Goal: Complete application form: Complete application form

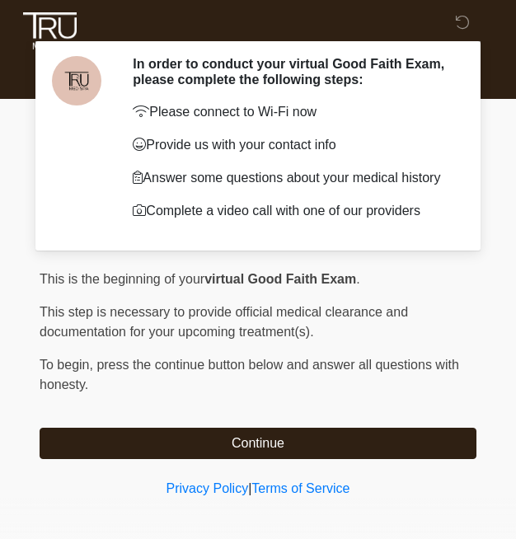
scroll to position [66, 0]
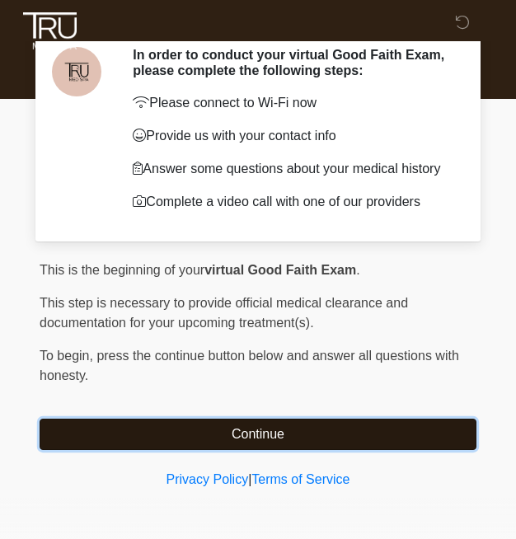
click at [136, 421] on button "Continue" at bounding box center [258, 434] width 437 height 31
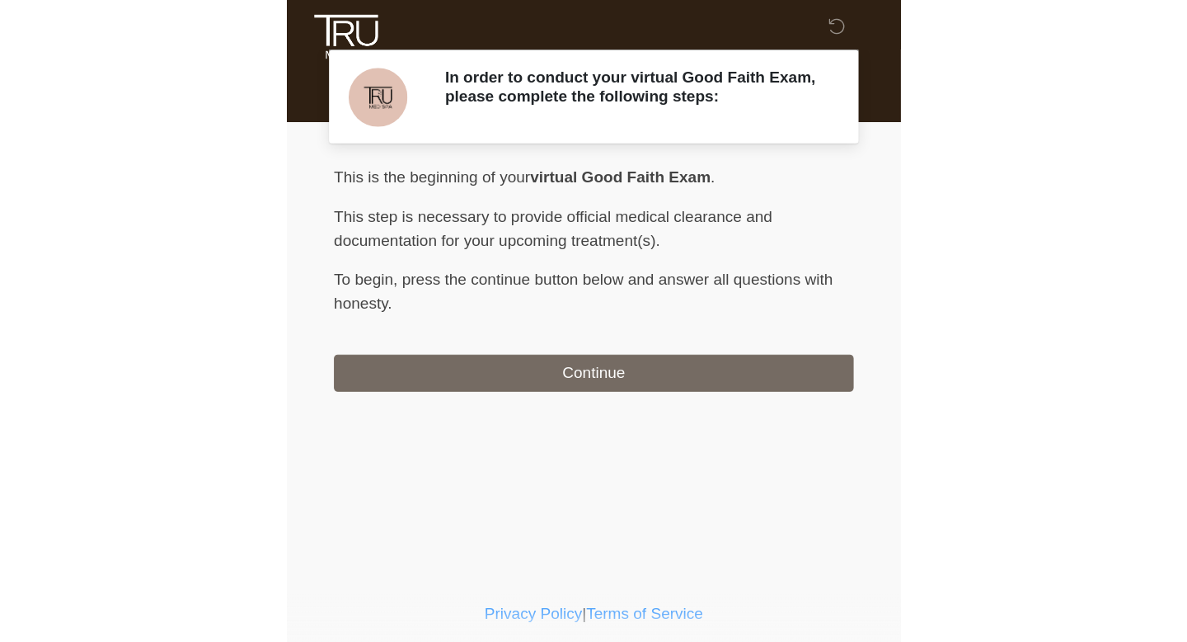
scroll to position [0, 0]
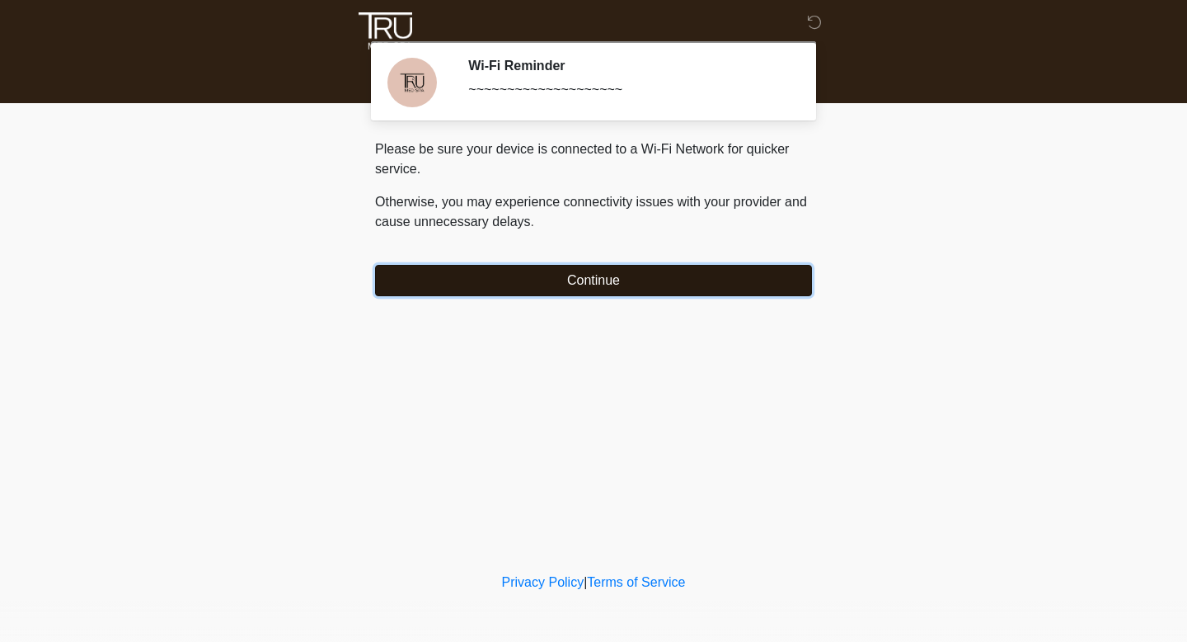
click at [515, 277] on button "Continue" at bounding box center [593, 280] width 437 height 31
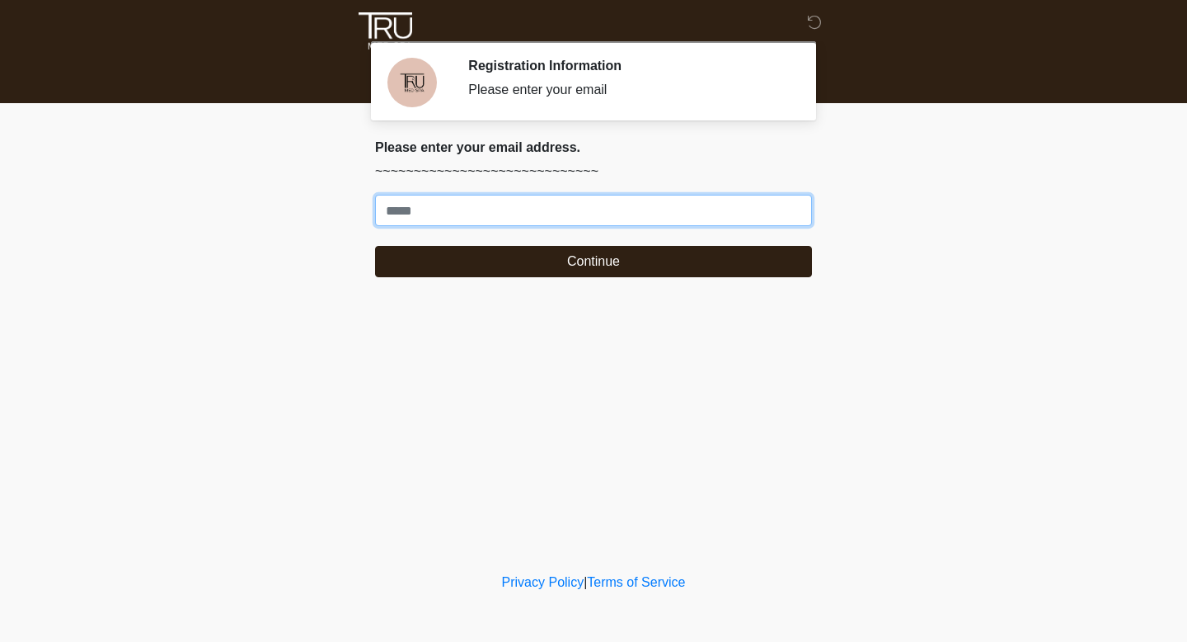
click at [515, 216] on input "Where should we email your treatment plan?" at bounding box center [593, 210] width 437 height 31
type input "**********"
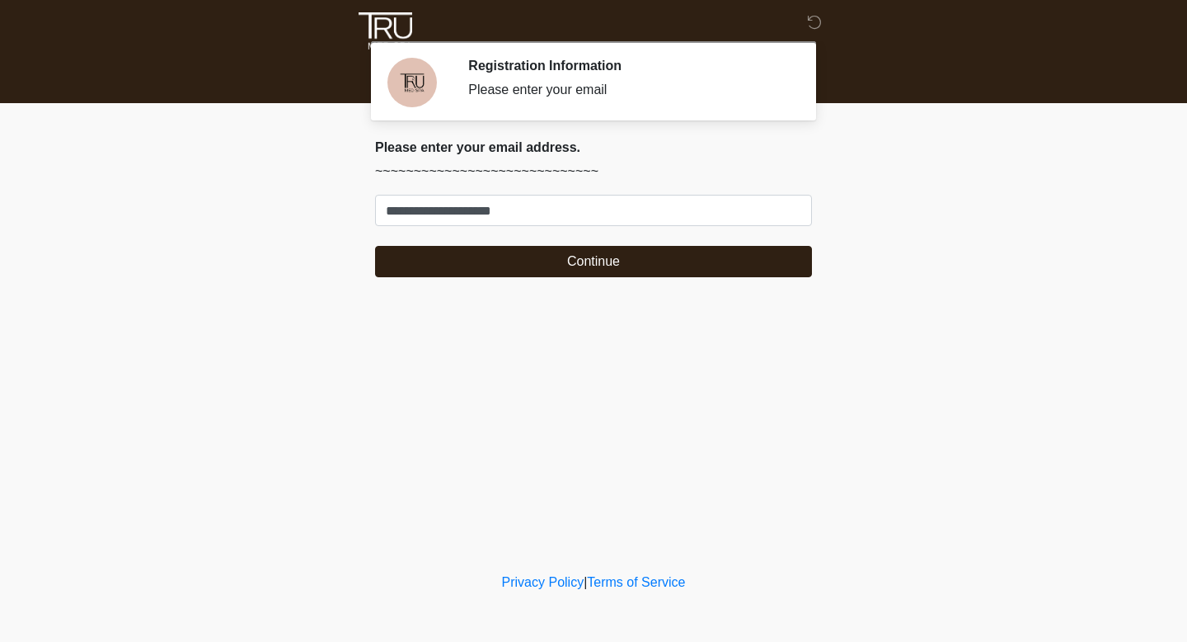
click at [442, 284] on div "**********" at bounding box center [594, 214] width 462 height 151
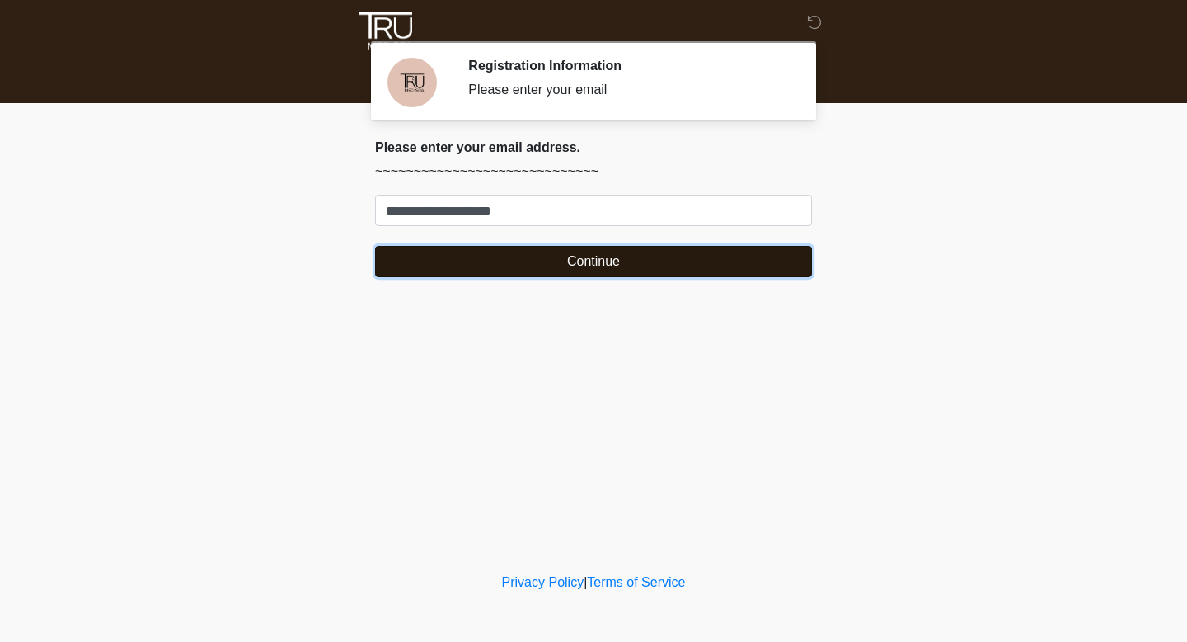
click at [428, 255] on button "Continue" at bounding box center [593, 261] width 437 height 31
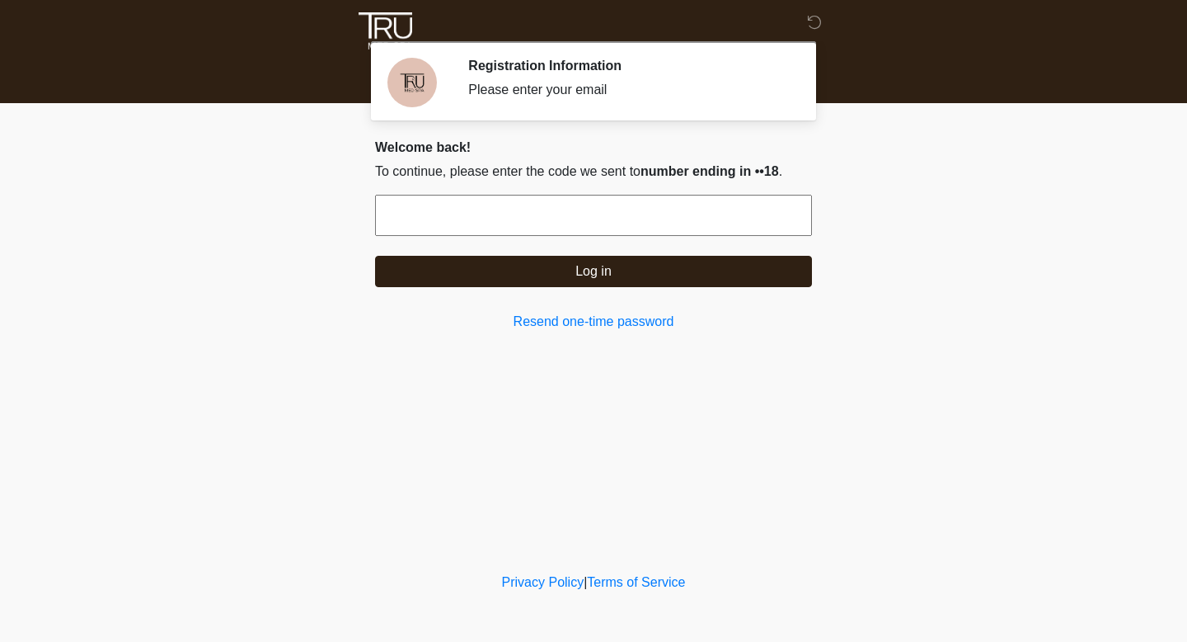
click at [470, 232] on input "text" at bounding box center [593, 215] width 437 height 41
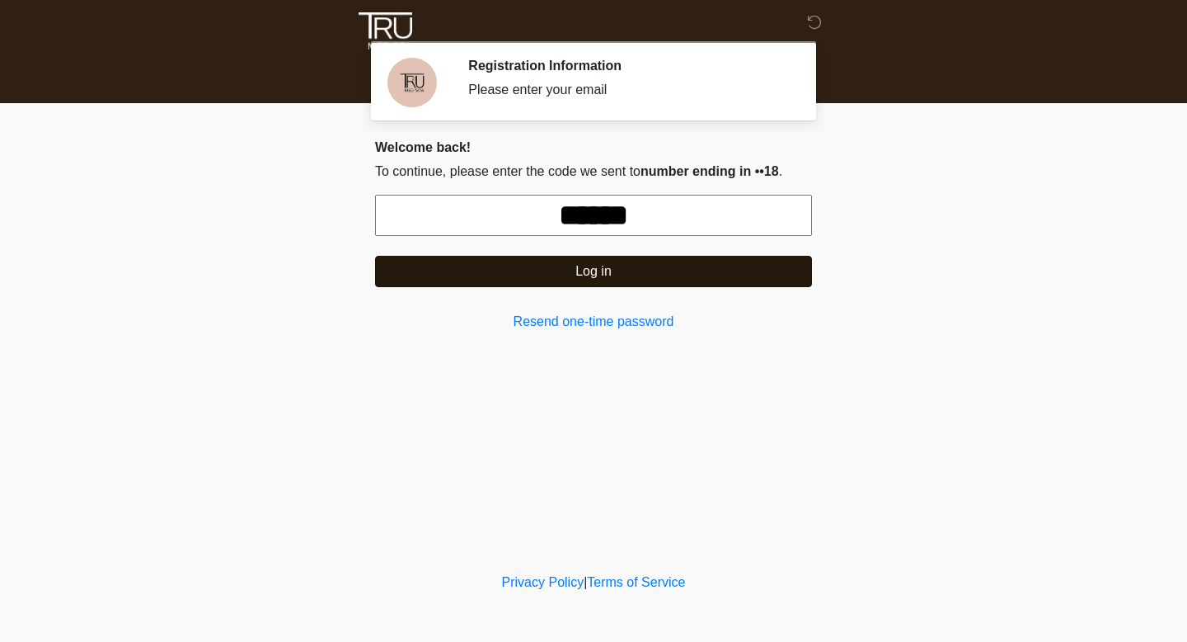
type input "******"
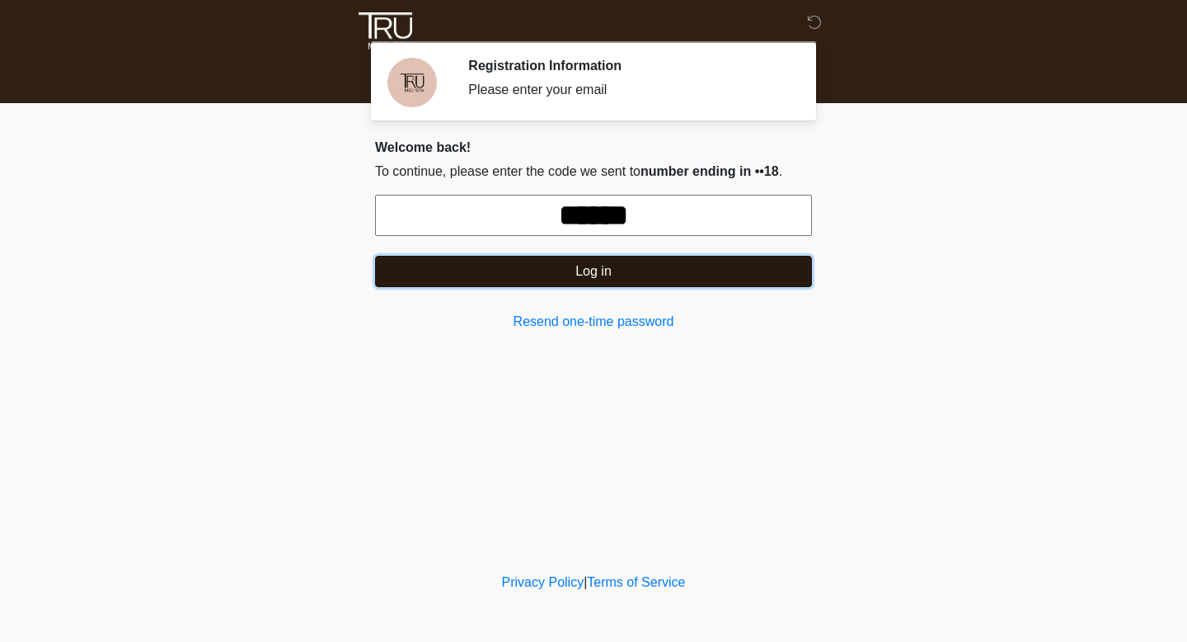
click at [515, 267] on button "Log in" at bounding box center [593, 271] width 437 height 31
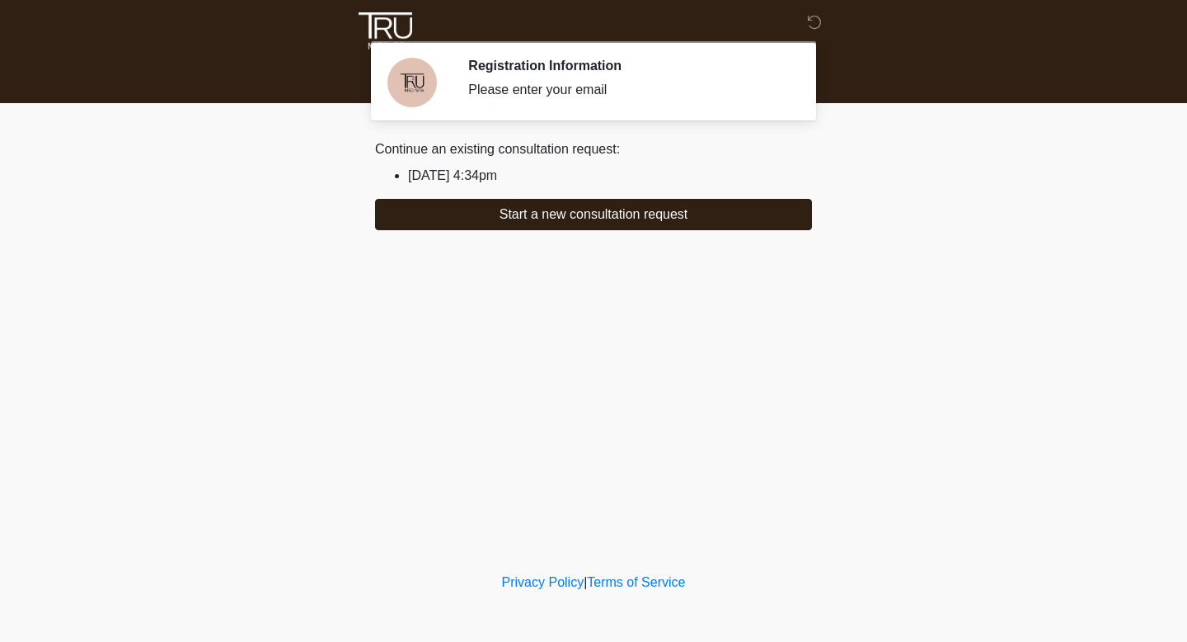
click at [504, 176] on li "[DATE] 4:34pm" at bounding box center [610, 176] width 404 height 20
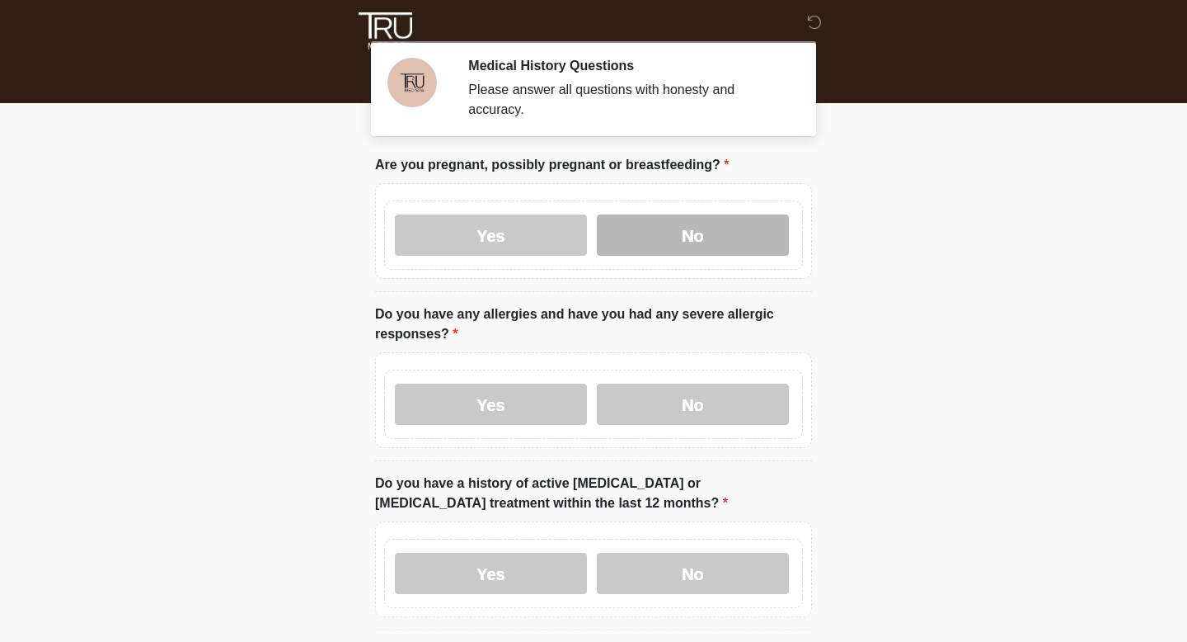
click at [633, 223] on label "No" at bounding box center [693, 234] width 192 height 41
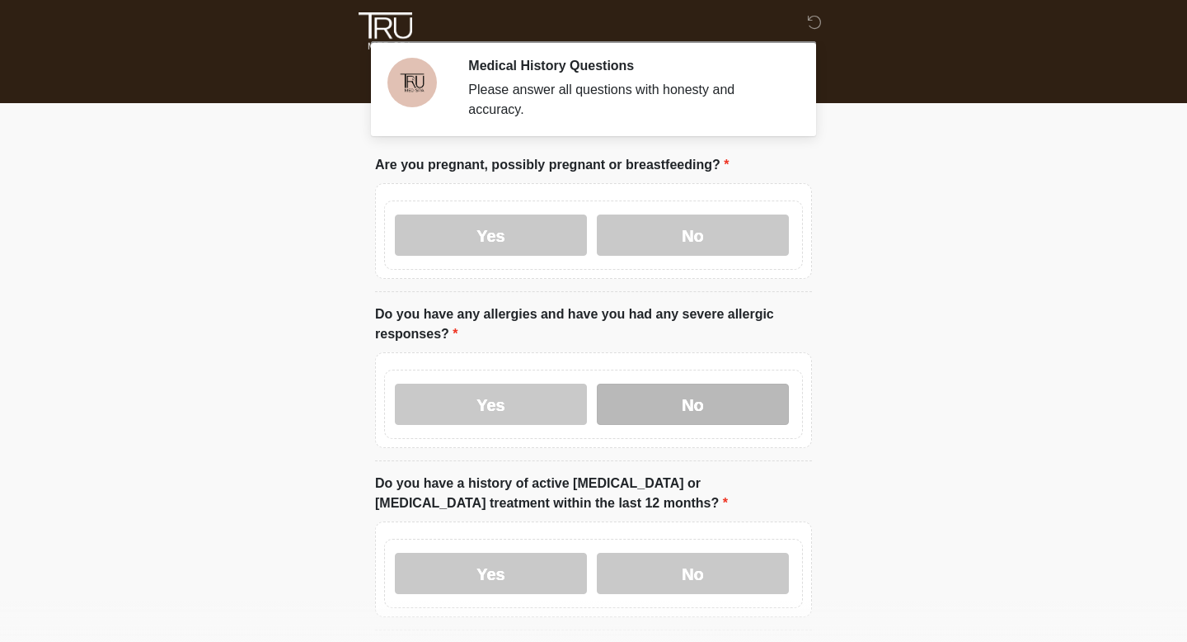
click at [637, 403] on label "No" at bounding box center [693, 403] width 192 height 41
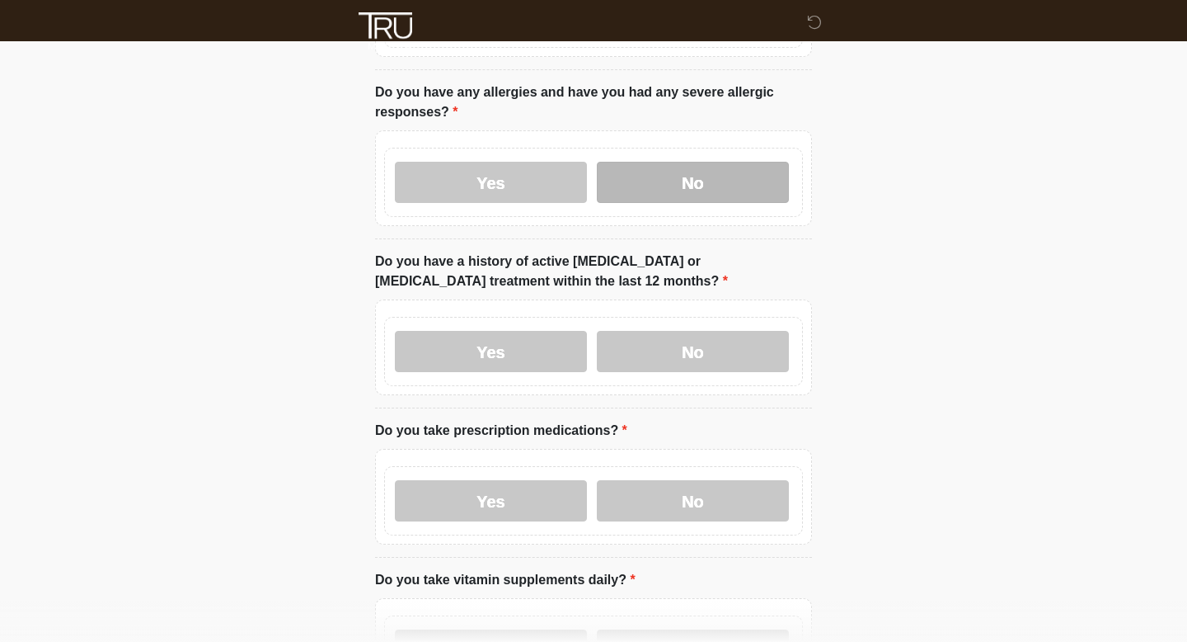
scroll to position [248, 0]
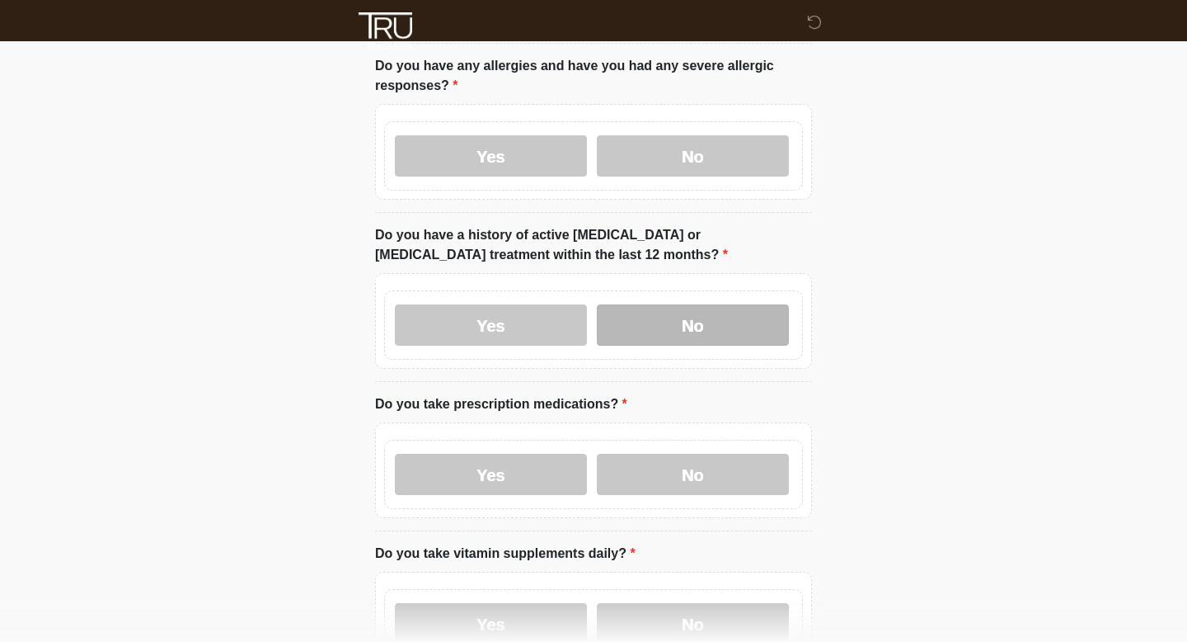
click at [654, 339] on label "No" at bounding box center [693, 324] width 192 height 41
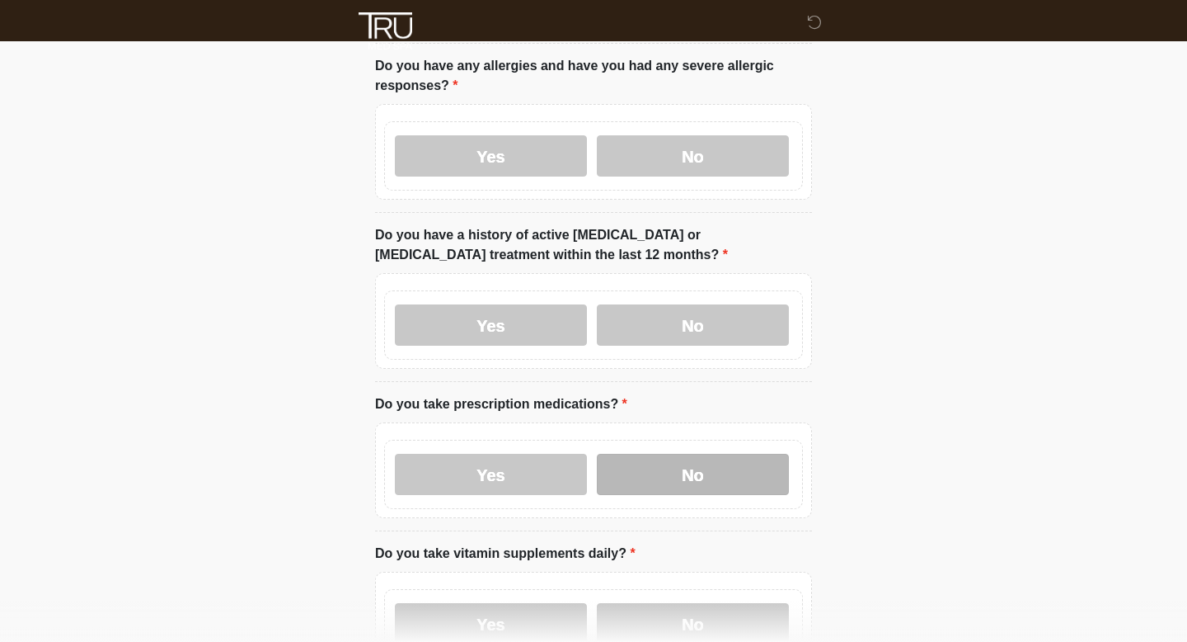
click at [672, 484] on label "No" at bounding box center [693, 474] width 192 height 41
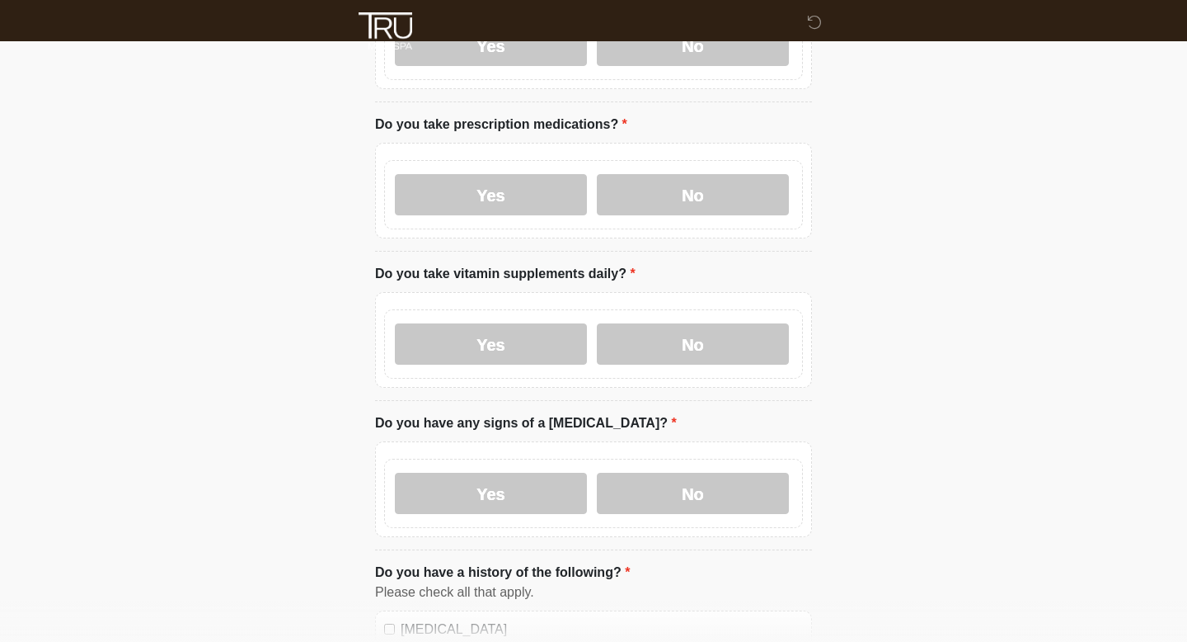
scroll to position [534, 0]
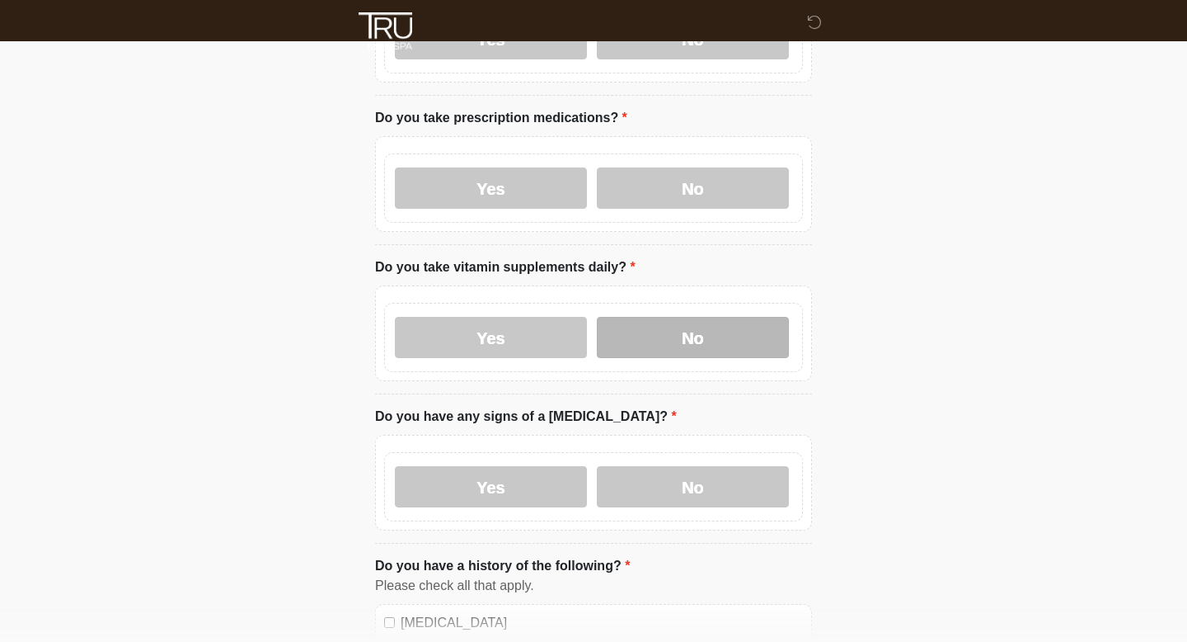
click at [679, 342] on label "No" at bounding box center [693, 337] width 192 height 41
click at [678, 519] on div "Yes No" at bounding box center [593, 483] width 437 height 96
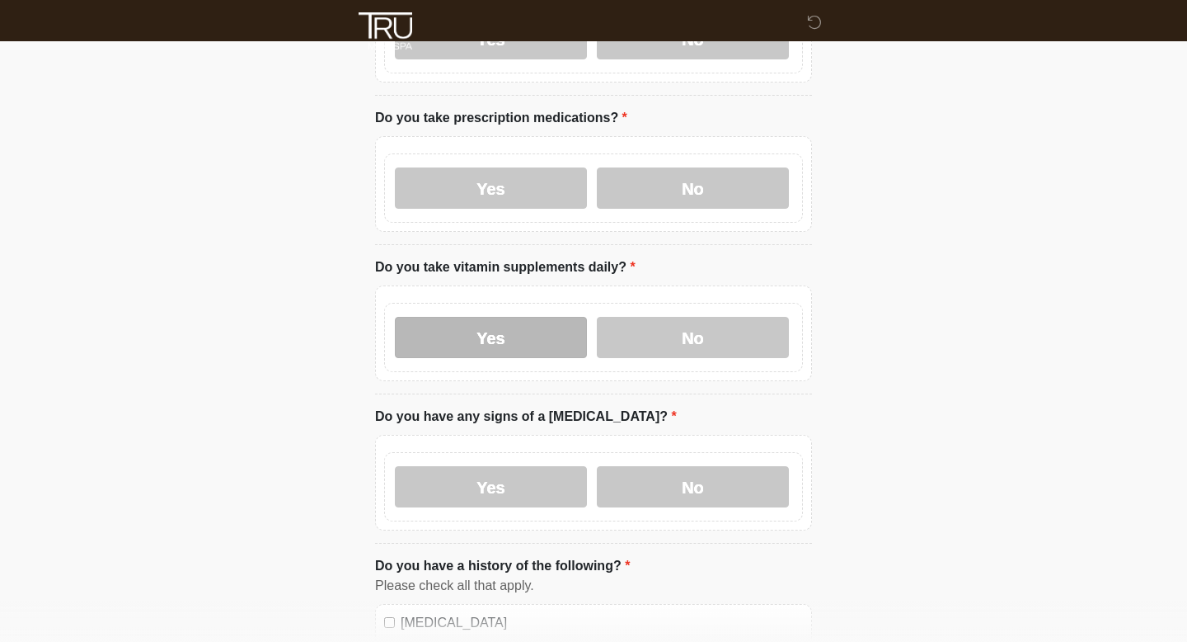
click at [528, 344] on label "Yes" at bounding box center [491, 337] width 192 height 41
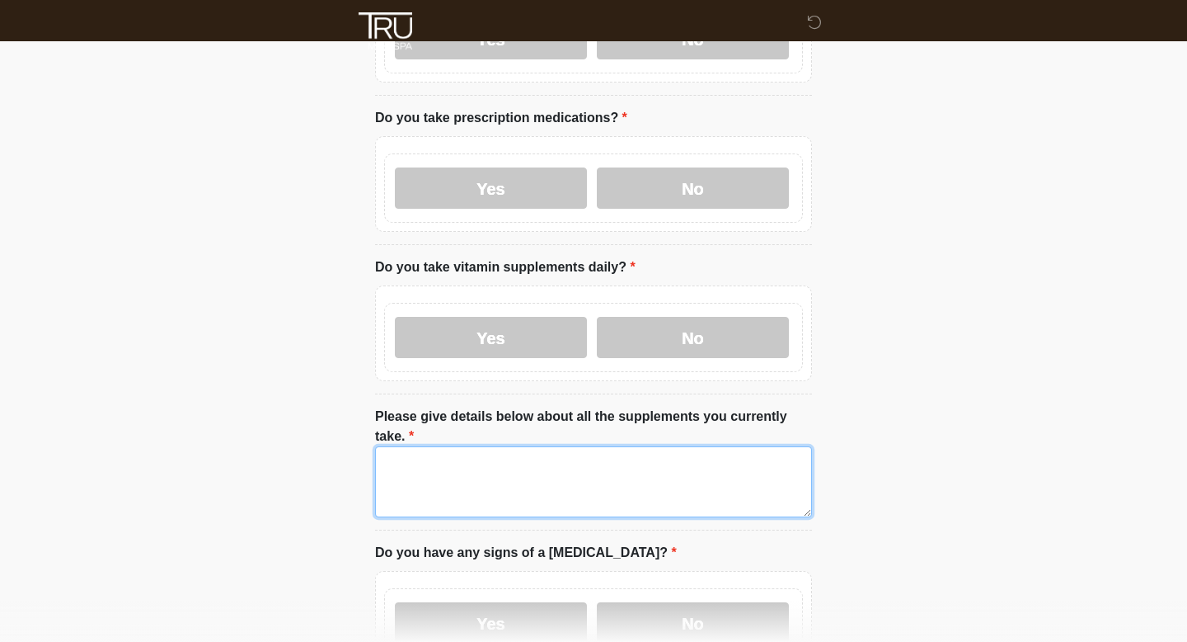
click at [444, 471] on textarea "Please give details below about all the supplements you currently take." at bounding box center [593, 481] width 437 height 71
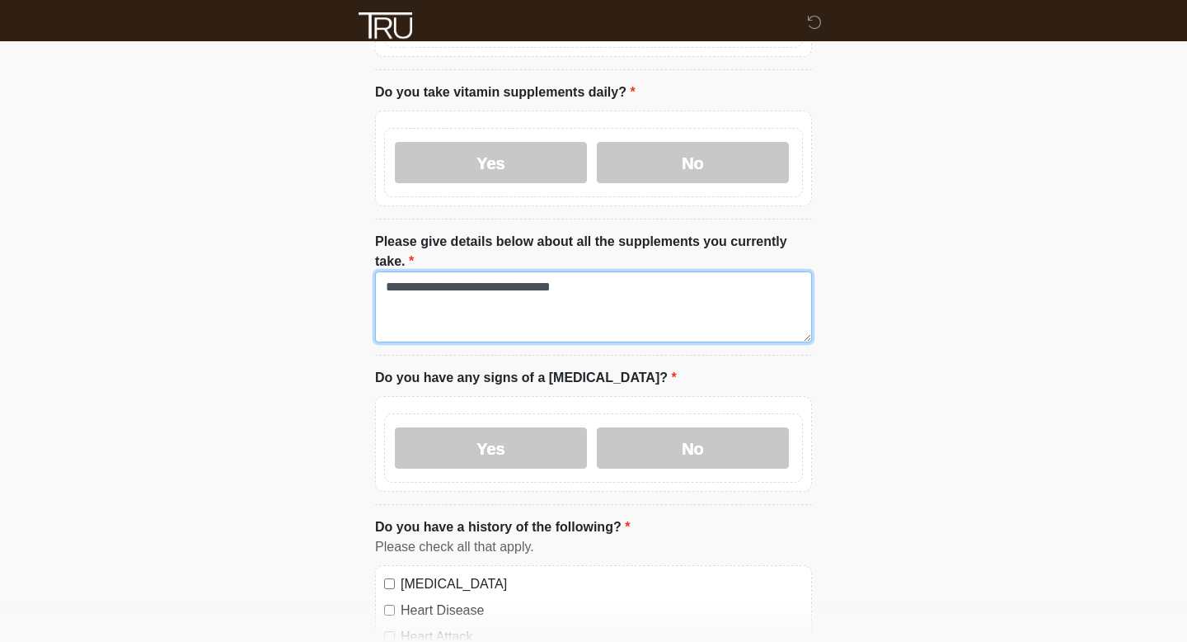
scroll to position [769, 0]
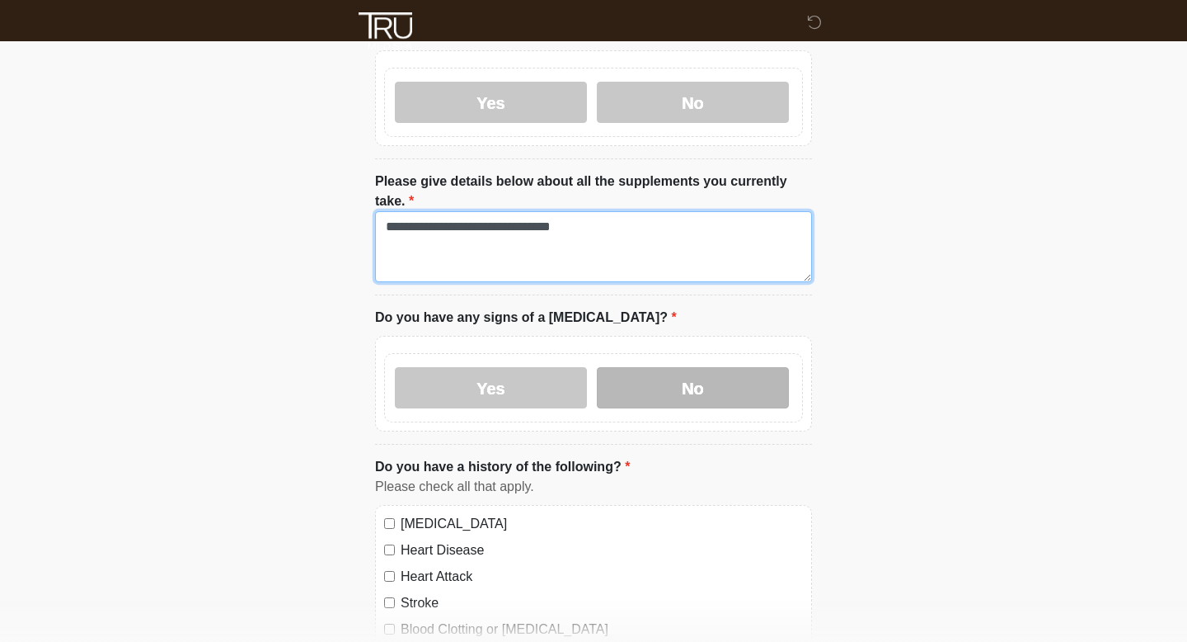
type textarea "**********"
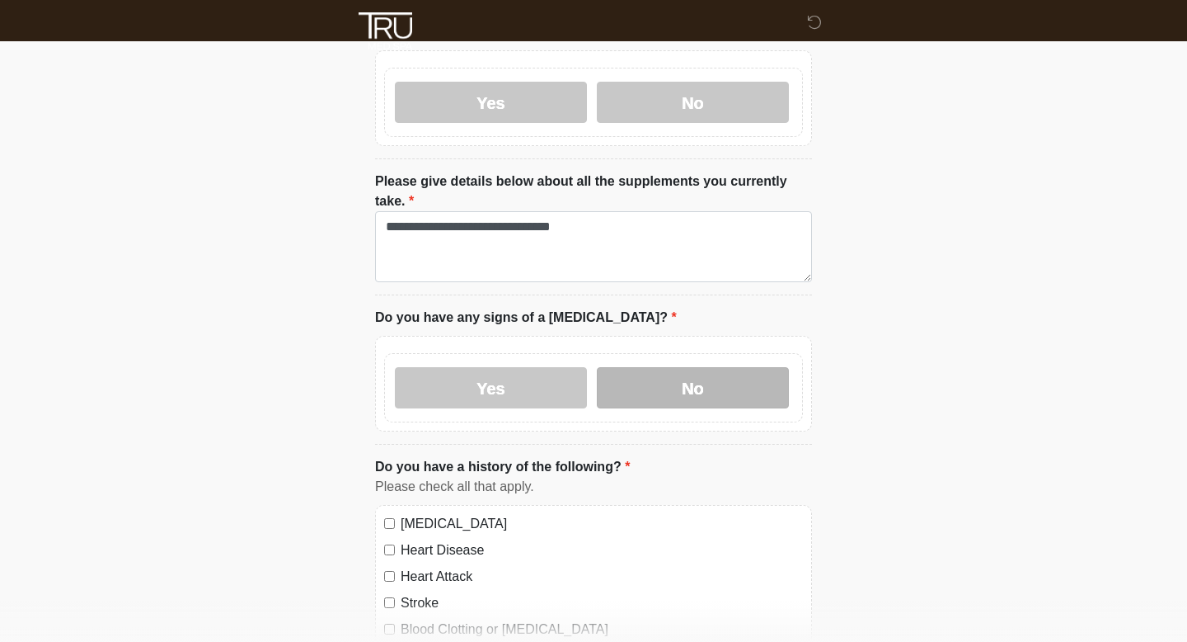
click at [653, 382] on label "No" at bounding box center [693, 387] width 192 height 41
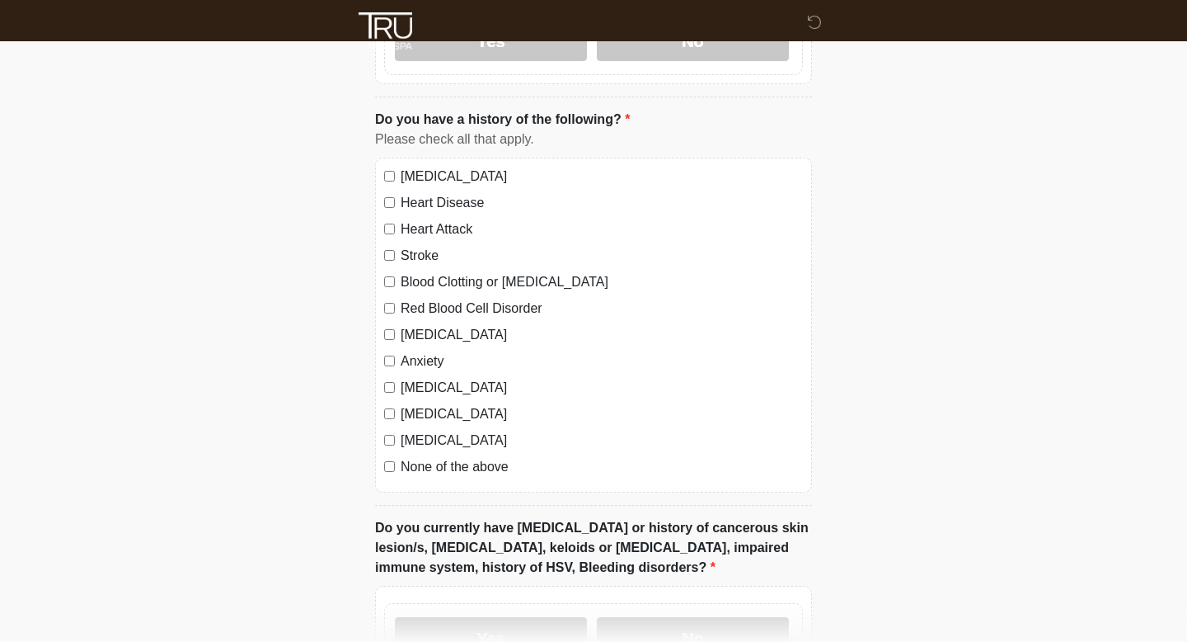
scroll to position [1222, 0]
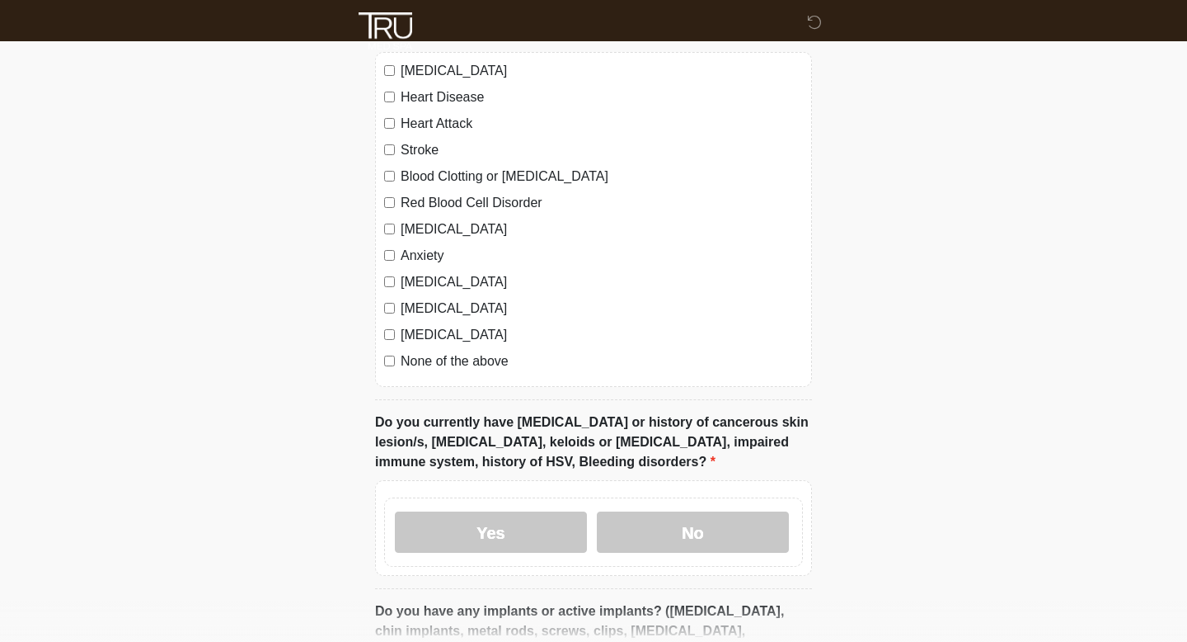
click at [473, 351] on label "None of the above" at bounding box center [602, 361] width 402 height 20
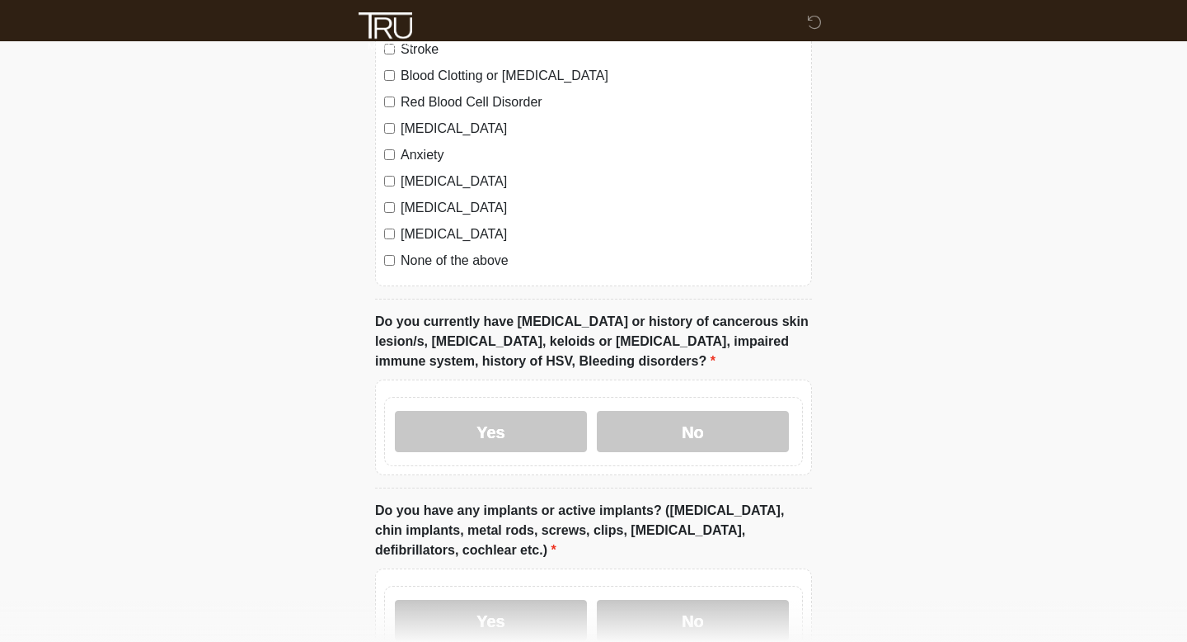
scroll to position [1324, 0]
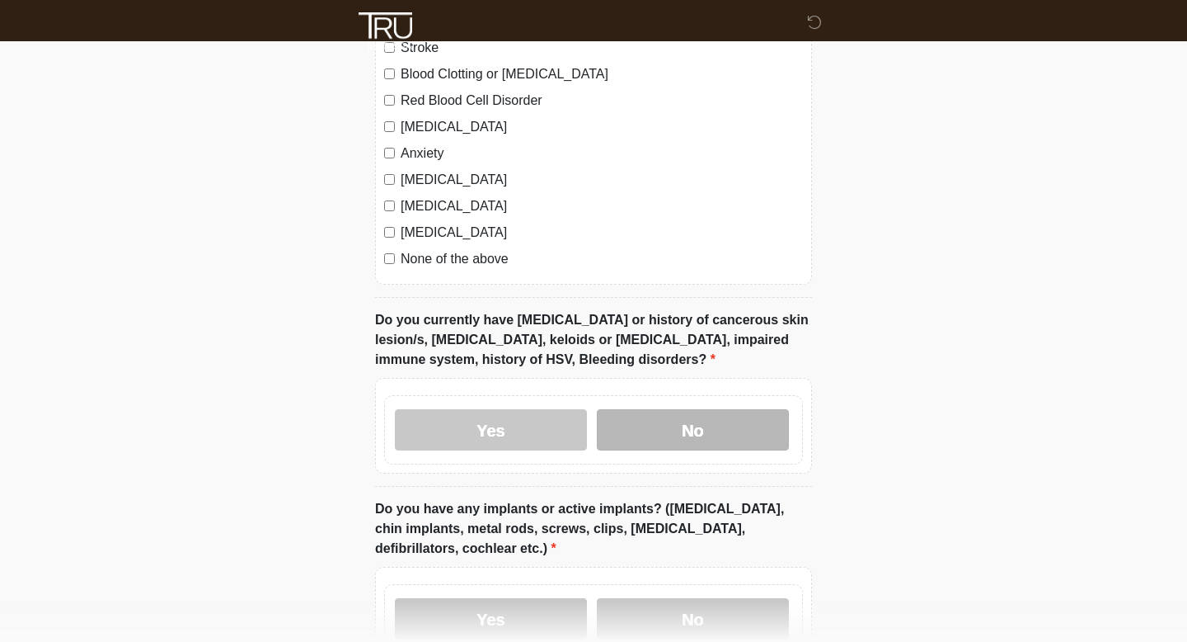
click at [640, 429] on label "No" at bounding box center [693, 429] width 192 height 41
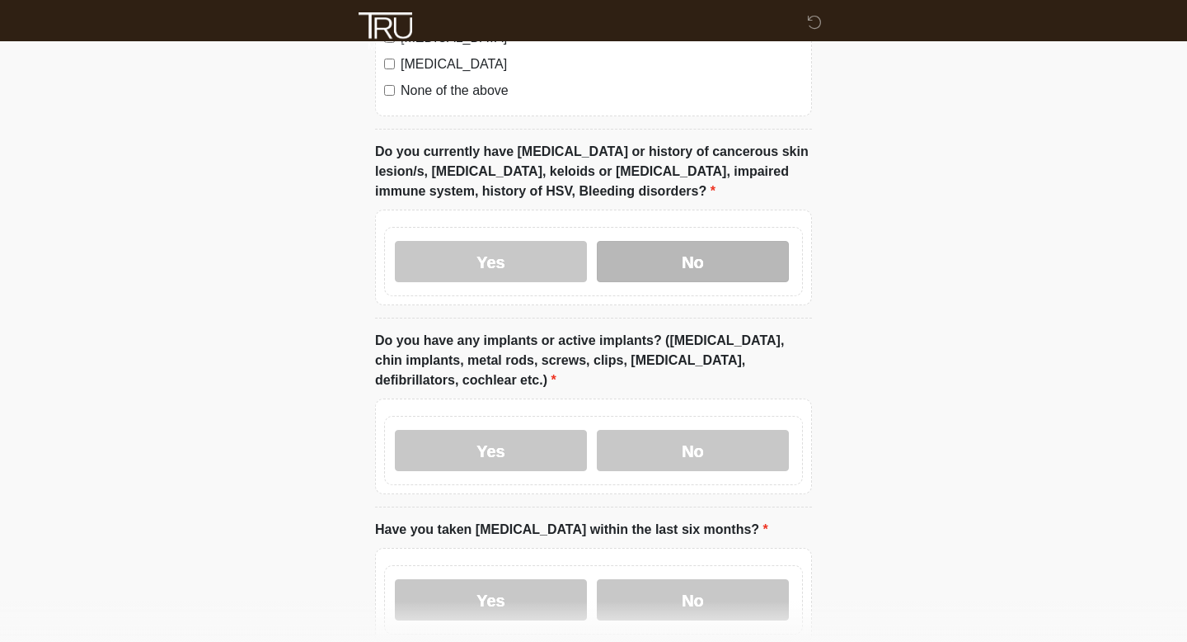
scroll to position [1496, 0]
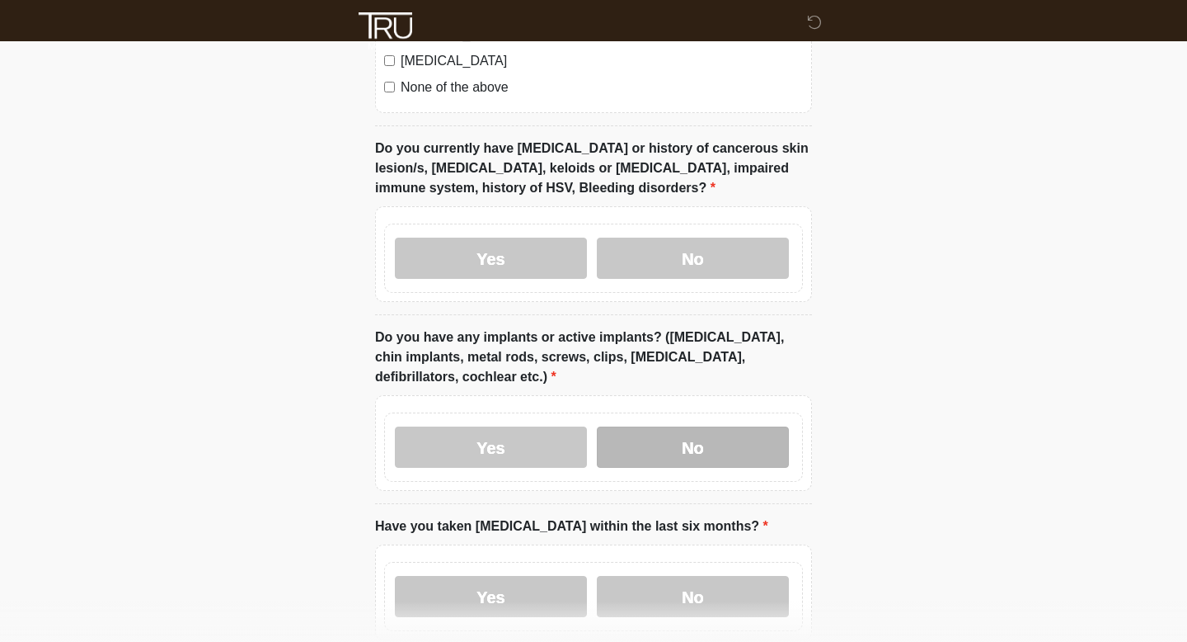
click at [655, 454] on label "No" at bounding box center [693, 446] width 192 height 41
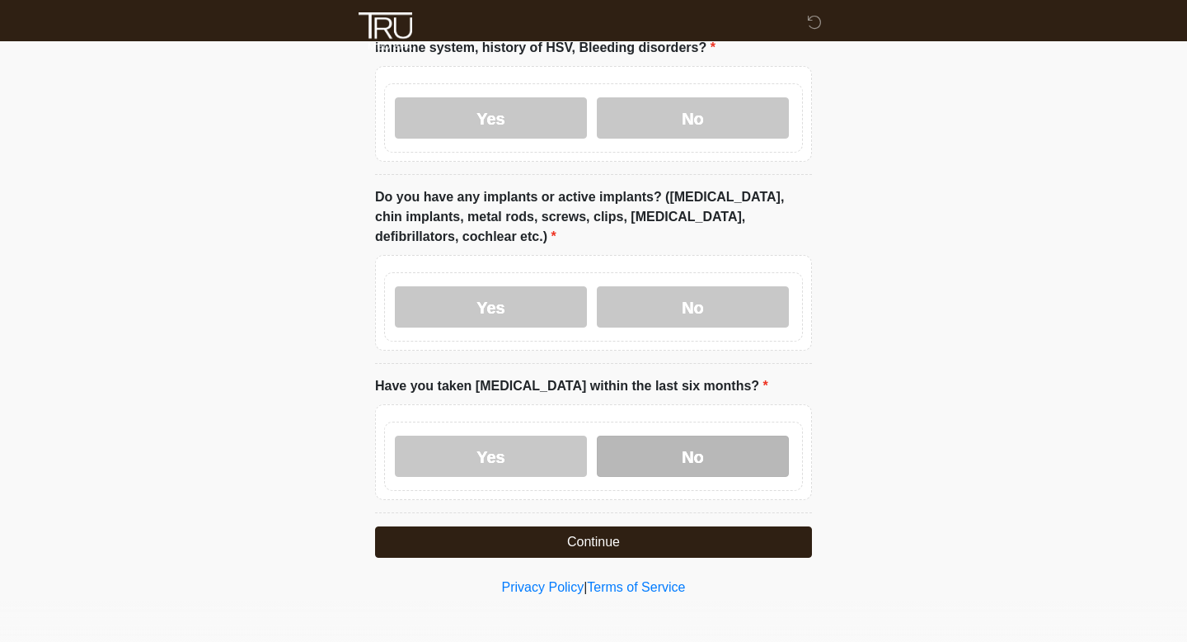
click at [667, 449] on label "No" at bounding box center [693, 455] width 192 height 41
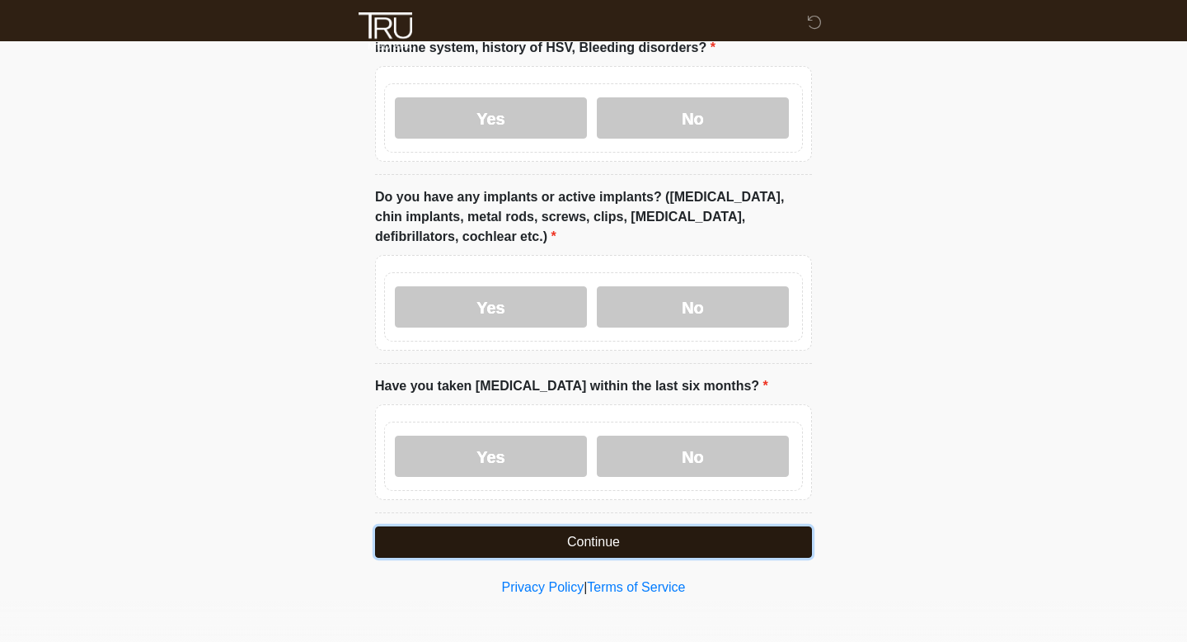
click at [629, 536] on button "Continue" at bounding box center [593, 541] width 437 height 31
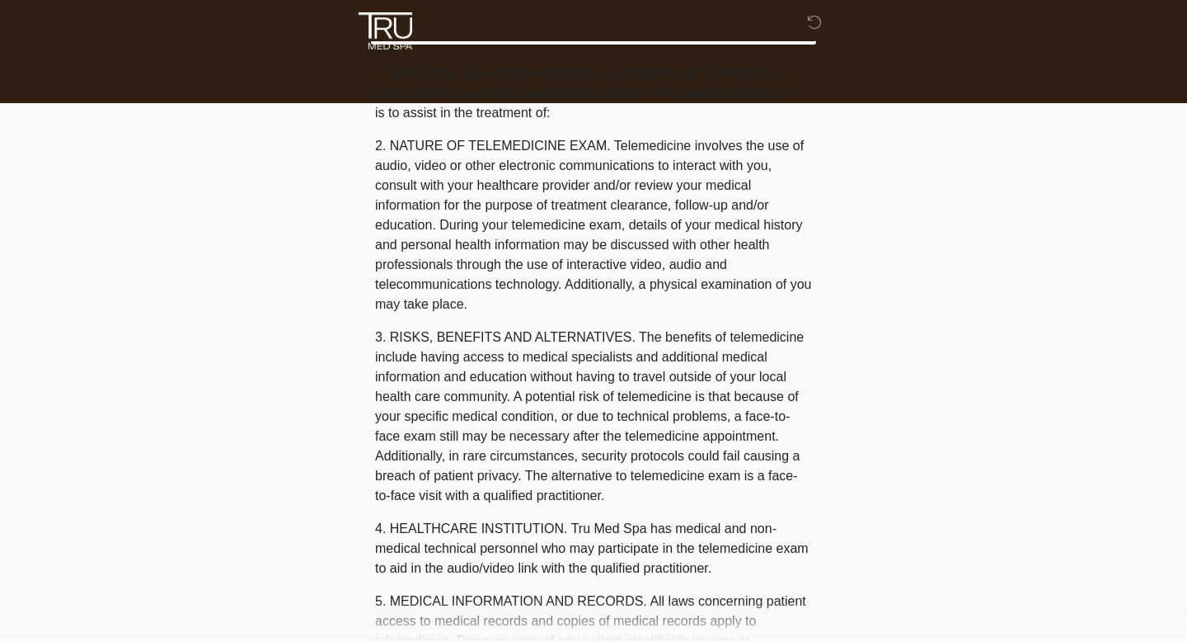
scroll to position [0, 0]
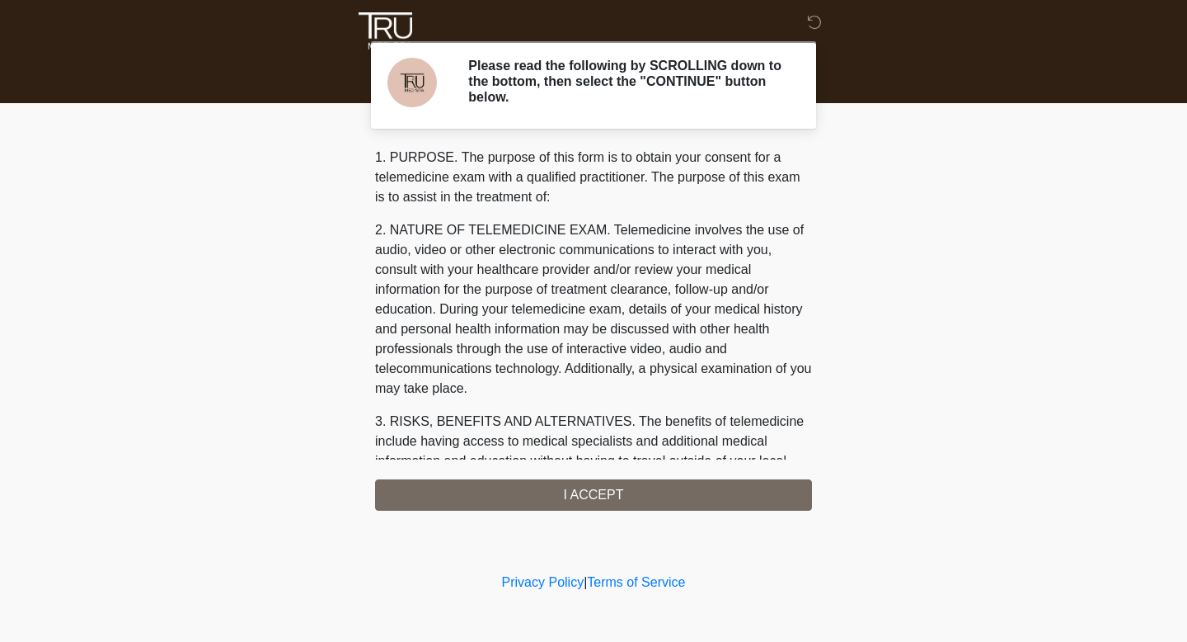
click at [606, 496] on div "1. PURPOSE. The purpose of this form is to obtain your consent for a telemedici…" at bounding box center [593, 329] width 437 height 363
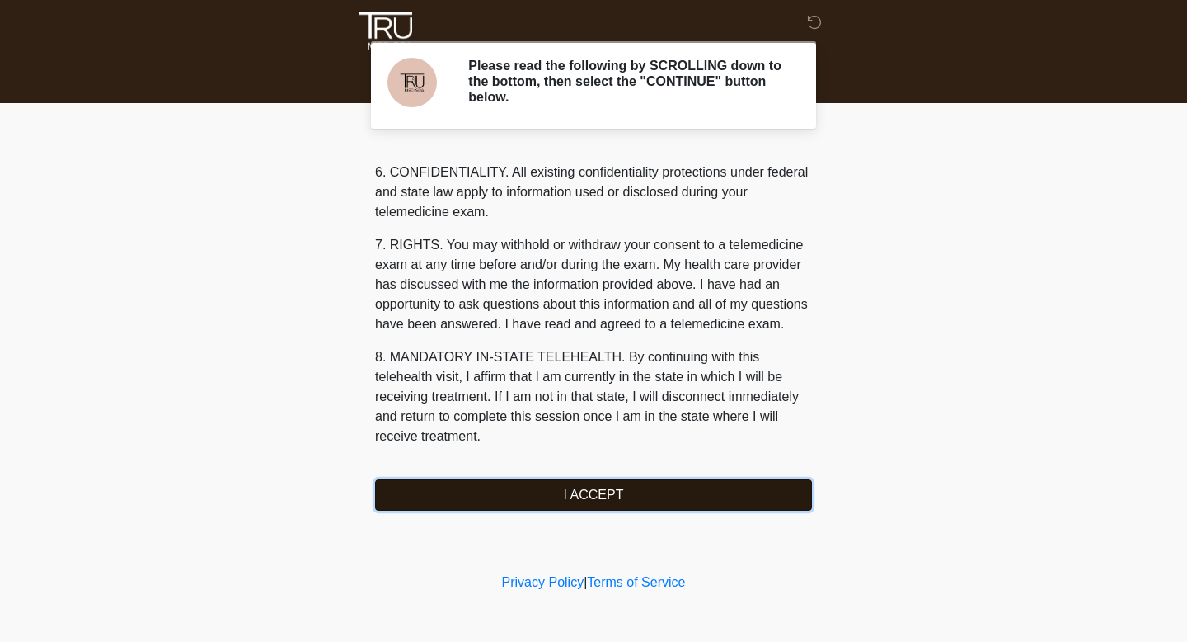
click at [592, 491] on button "I ACCEPT" at bounding box center [593, 494] width 437 height 31
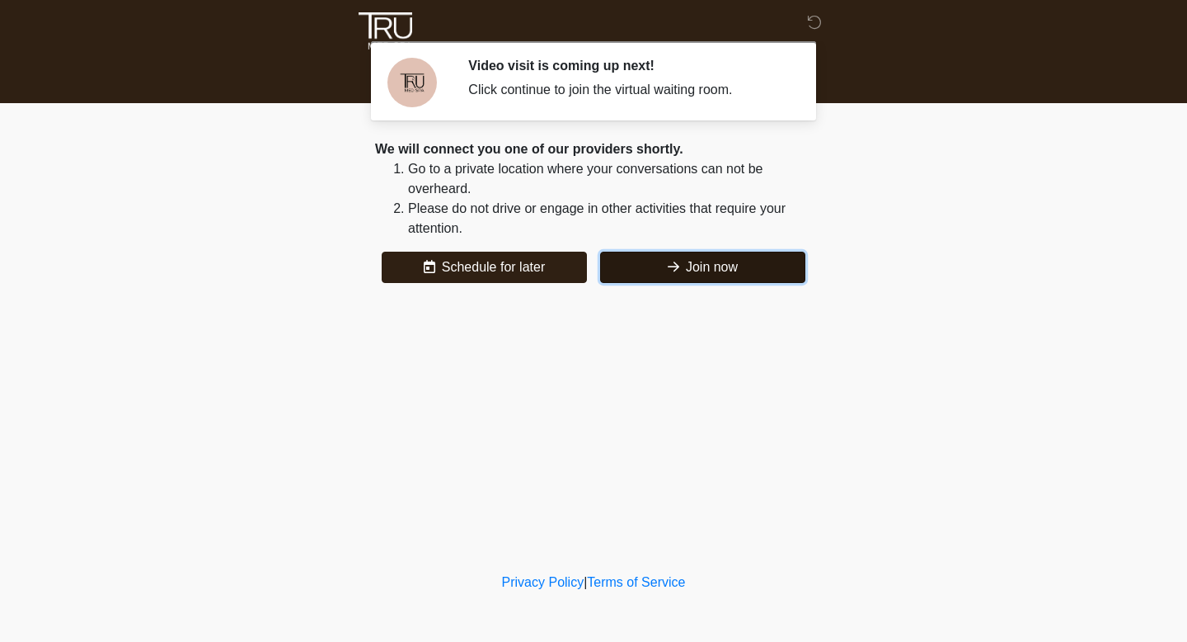
click at [641, 267] on button "Join now" at bounding box center [702, 267] width 205 height 31
click at [680, 262] on button "Join now" at bounding box center [702, 267] width 205 height 31
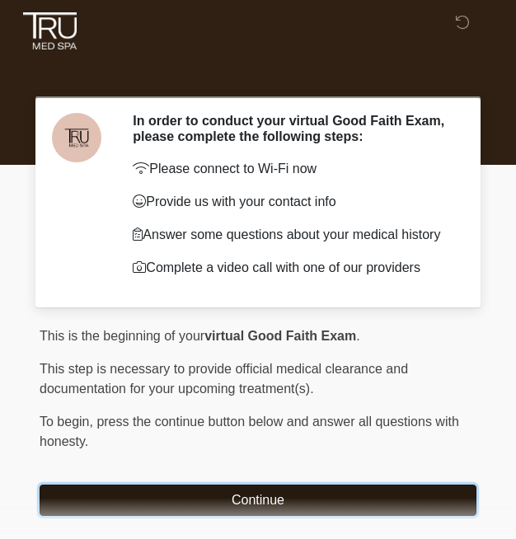
click at [210, 496] on button "Continue" at bounding box center [258, 500] width 437 height 31
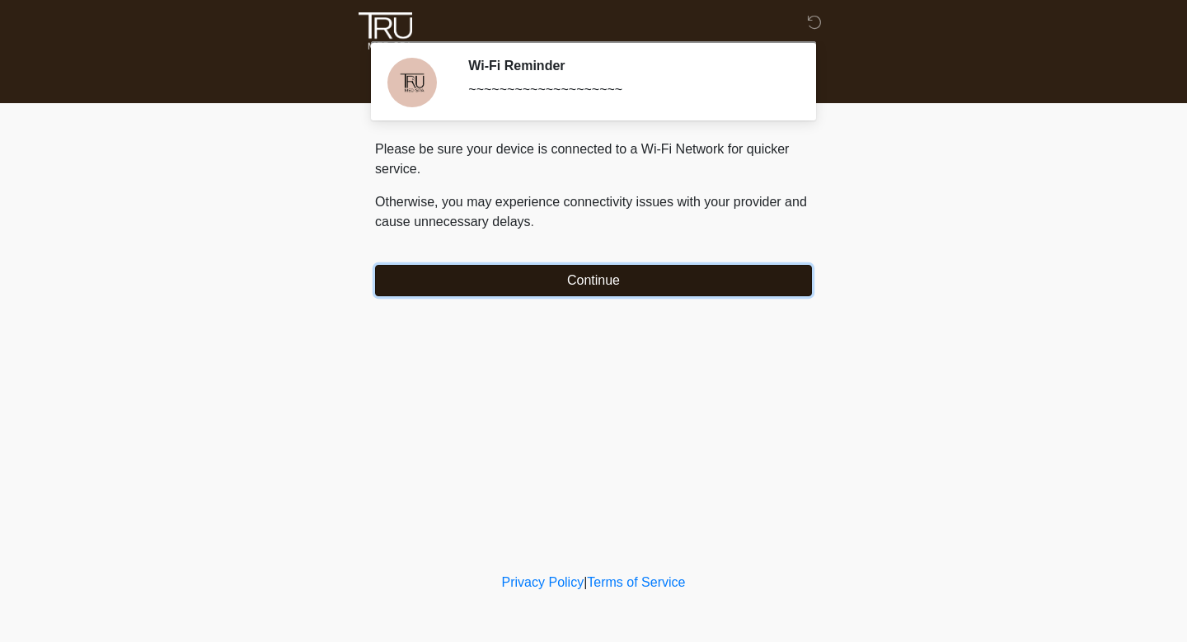
click at [515, 289] on button "Continue" at bounding box center [593, 280] width 437 height 31
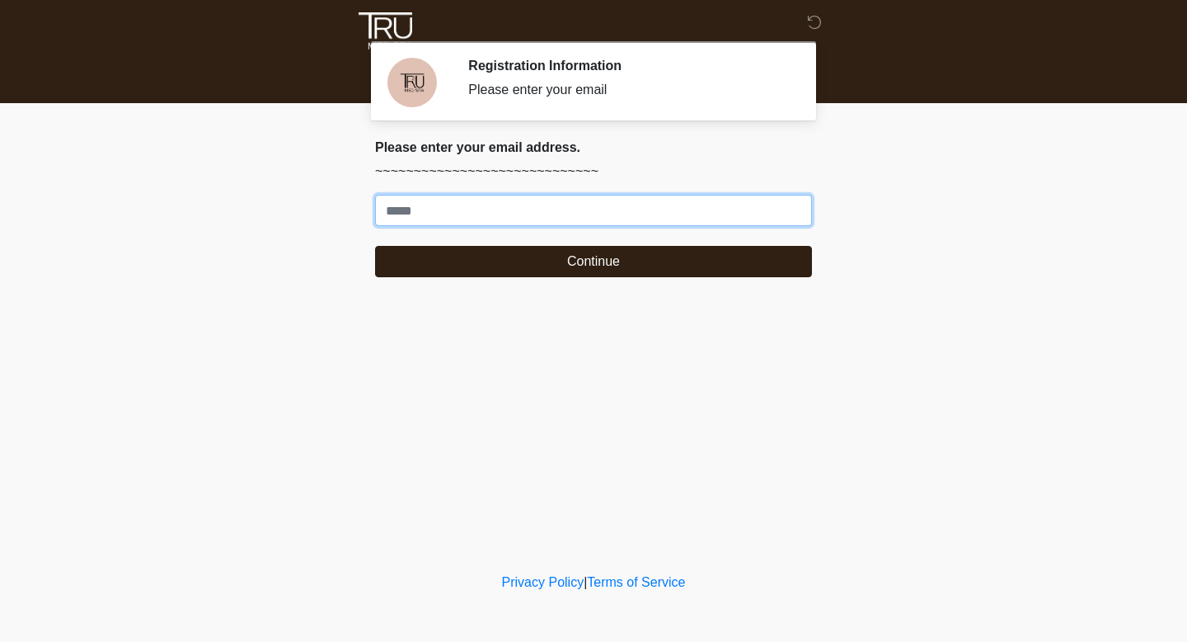
click at [515, 204] on input "Where should we email your treatment plan?" at bounding box center [593, 210] width 437 height 31
type input "**********"
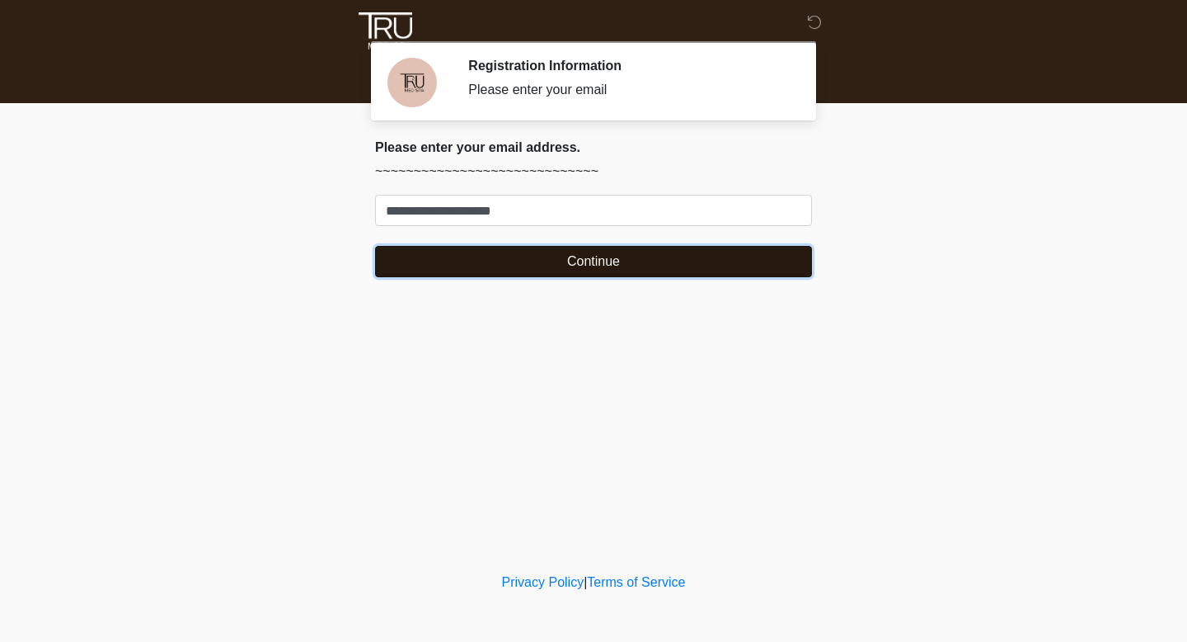
click at [485, 265] on button "Continue" at bounding box center [593, 261] width 437 height 31
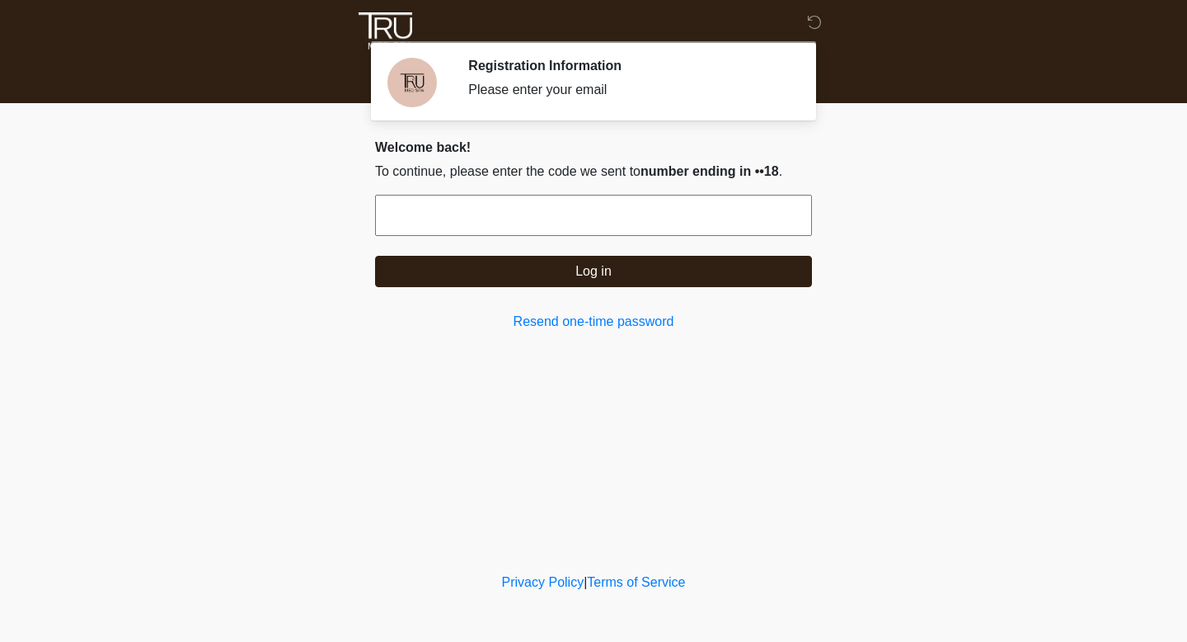
click at [515, 228] on input "text" at bounding box center [593, 215] width 437 height 41
type input "******"
click at [375, 256] on button "Log in" at bounding box center [593, 271] width 437 height 31
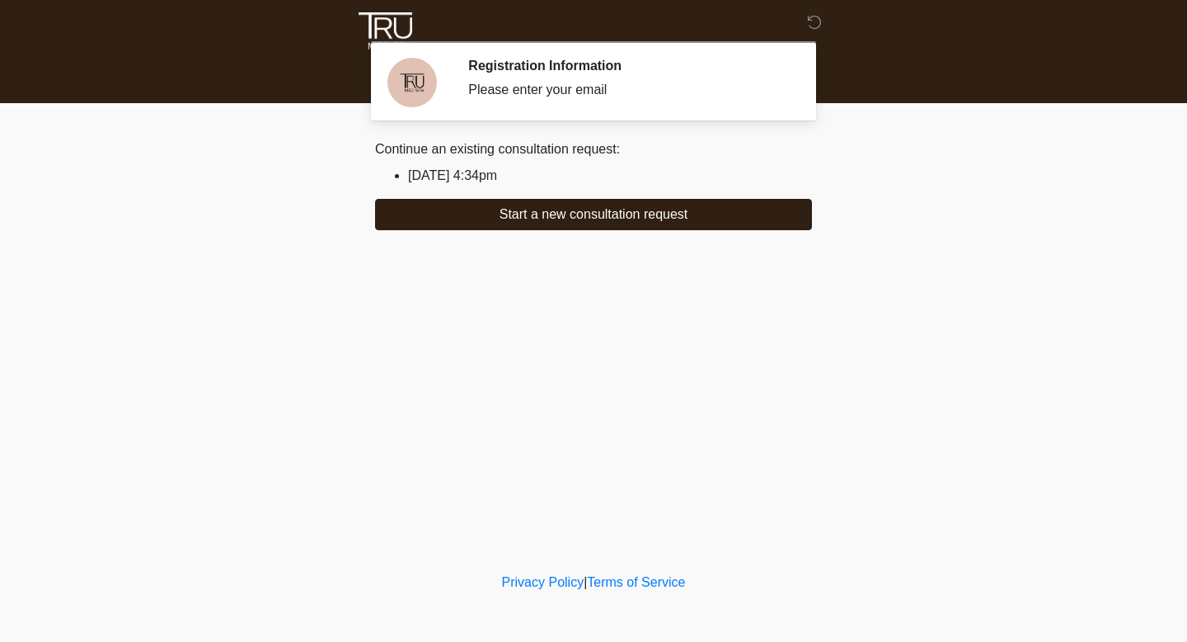
click at [511, 176] on li "2025/09/03 4:34pm" at bounding box center [610, 176] width 404 height 20
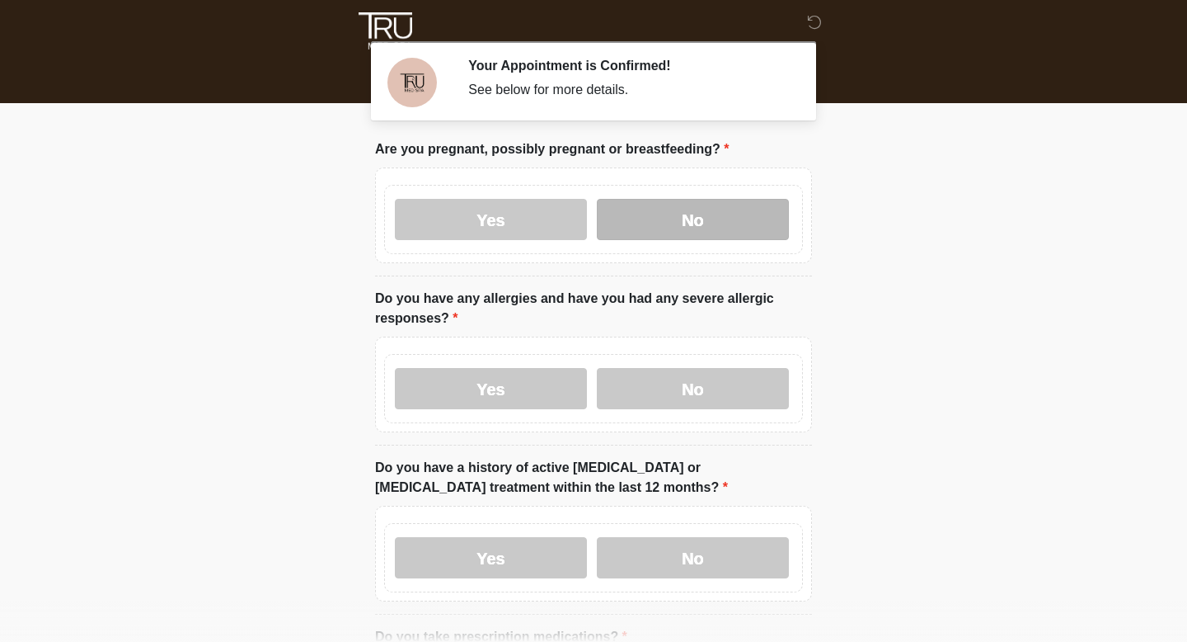
click at [638, 235] on label "No" at bounding box center [693, 219] width 192 height 41
click at [648, 425] on div "Yes No" at bounding box center [593, 384] width 437 height 96
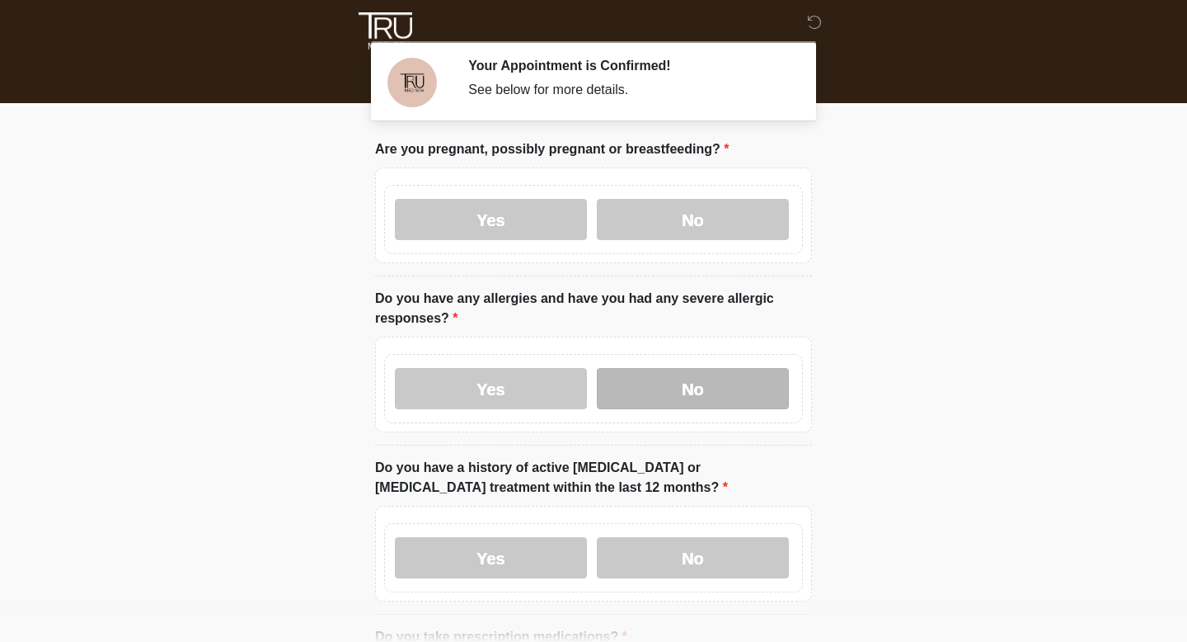
click at [647, 387] on label "No" at bounding box center [693, 388] width 192 height 41
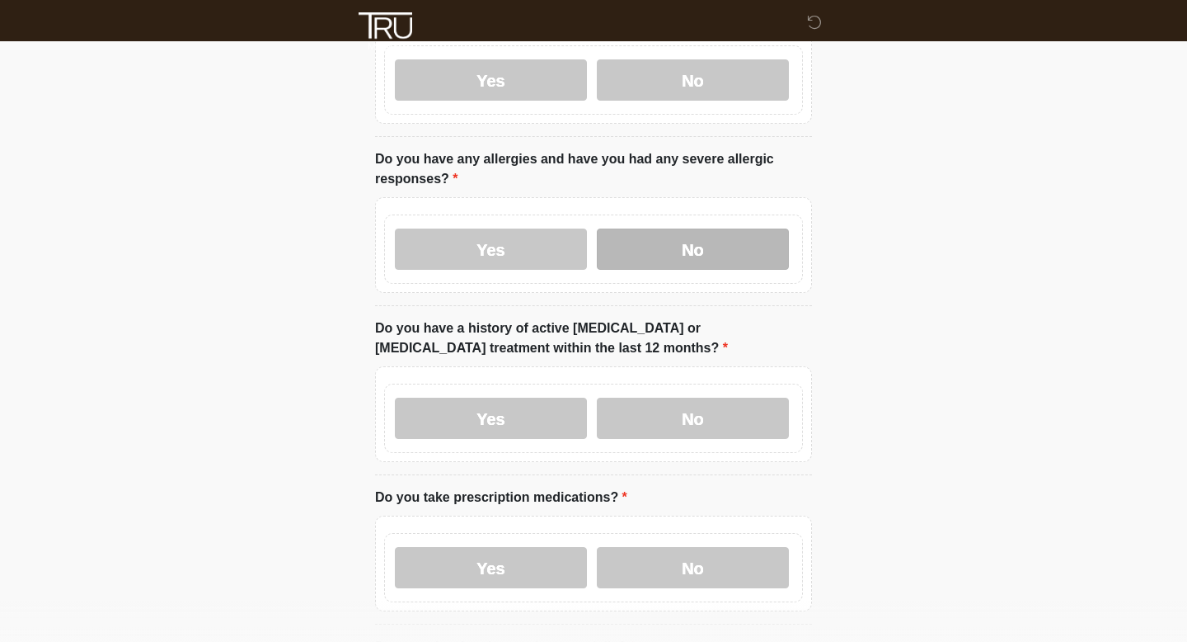
scroll to position [187, 0]
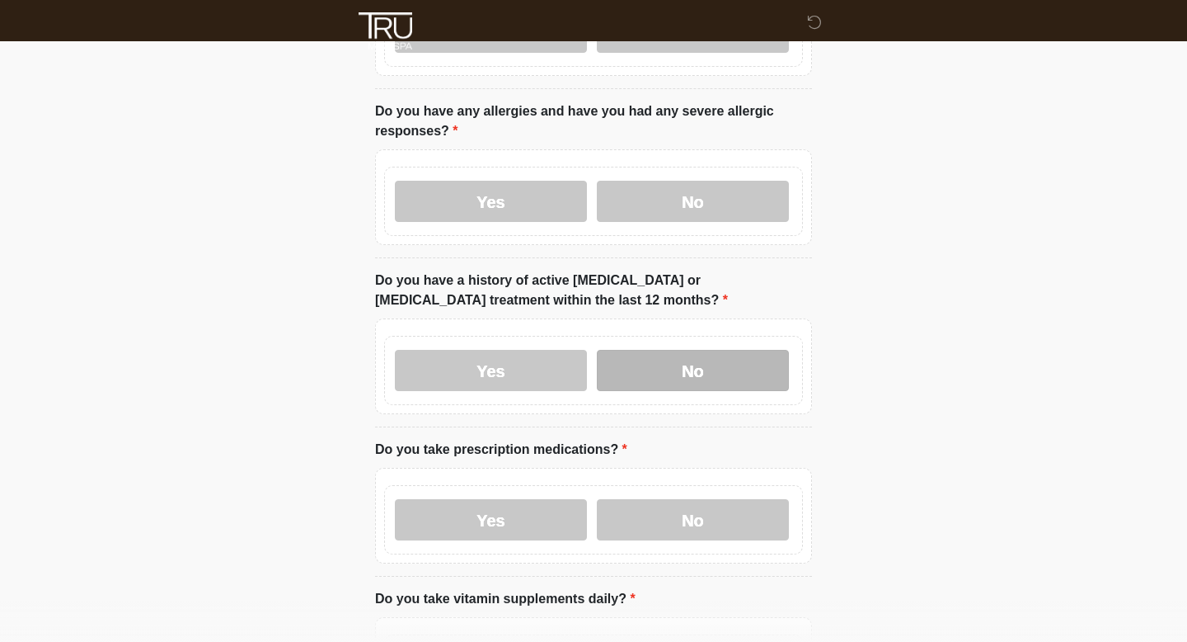
click at [651, 384] on label "No" at bounding box center [693, 370] width 192 height 41
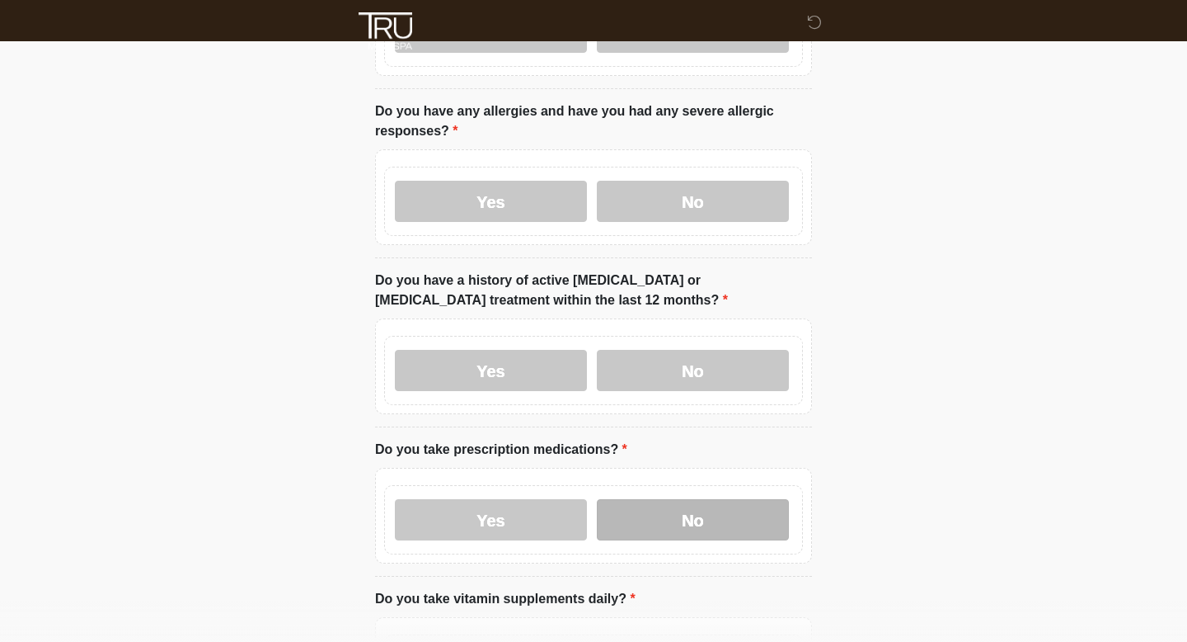
click at [651, 510] on label "No" at bounding box center [693, 519] width 192 height 41
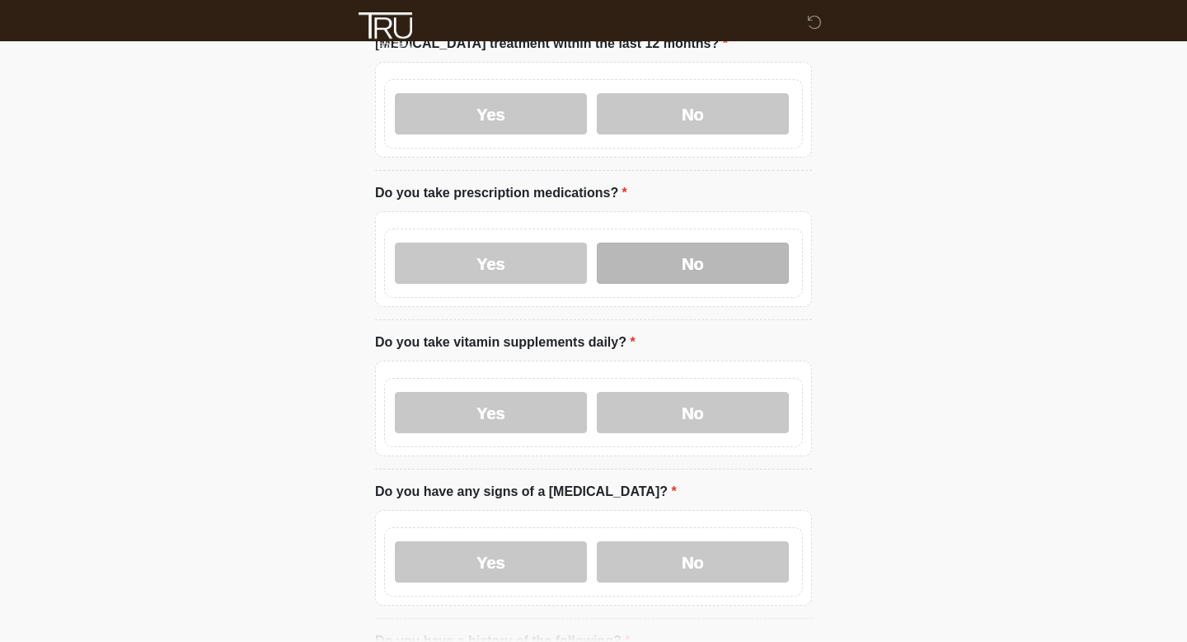
scroll to position [491, 0]
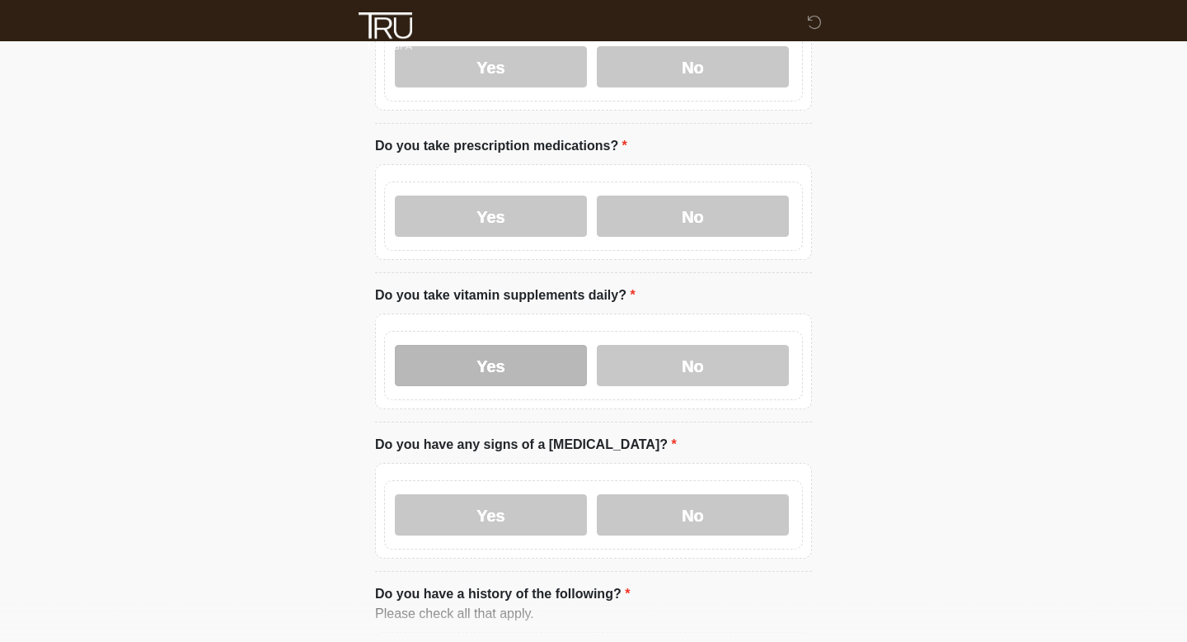
click at [472, 374] on label "Yes" at bounding box center [491, 365] width 192 height 41
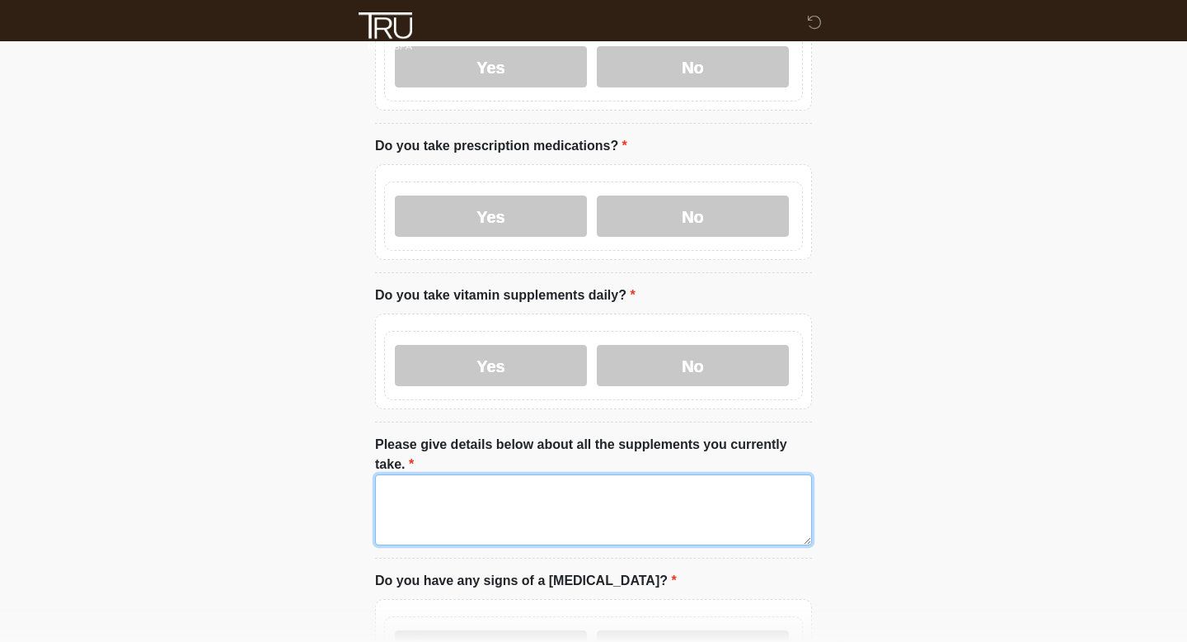
click at [477, 510] on textarea "Please give details below about all the supplements you currently take." at bounding box center [593, 509] width 437 height 71
type textarea "*"
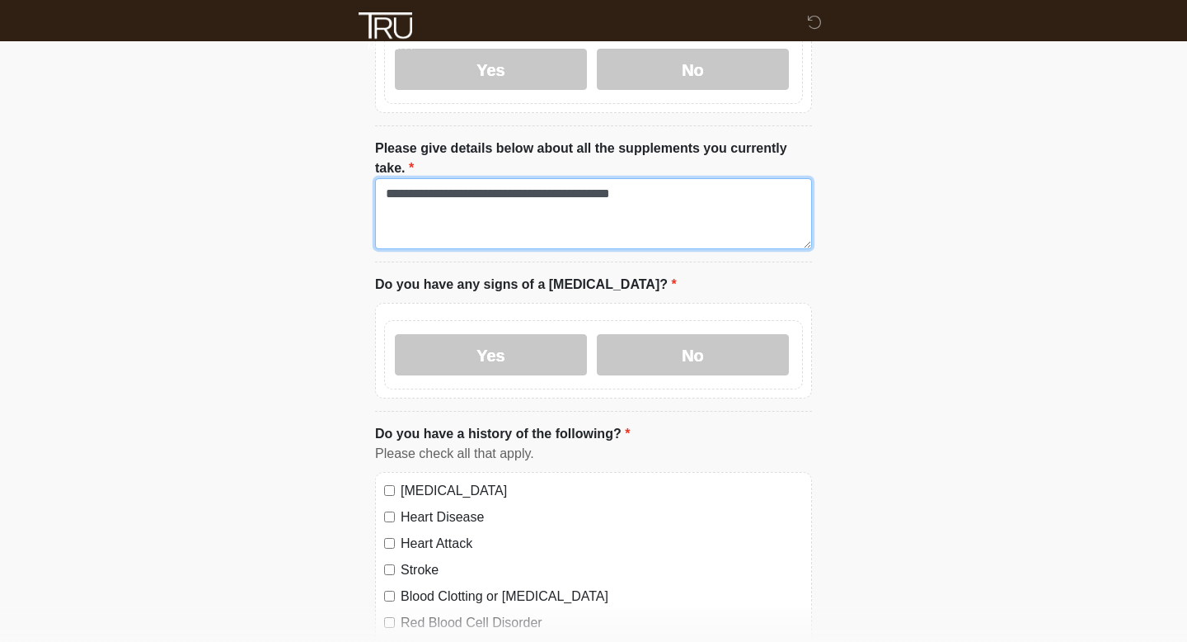
scroll to position [789, 0]
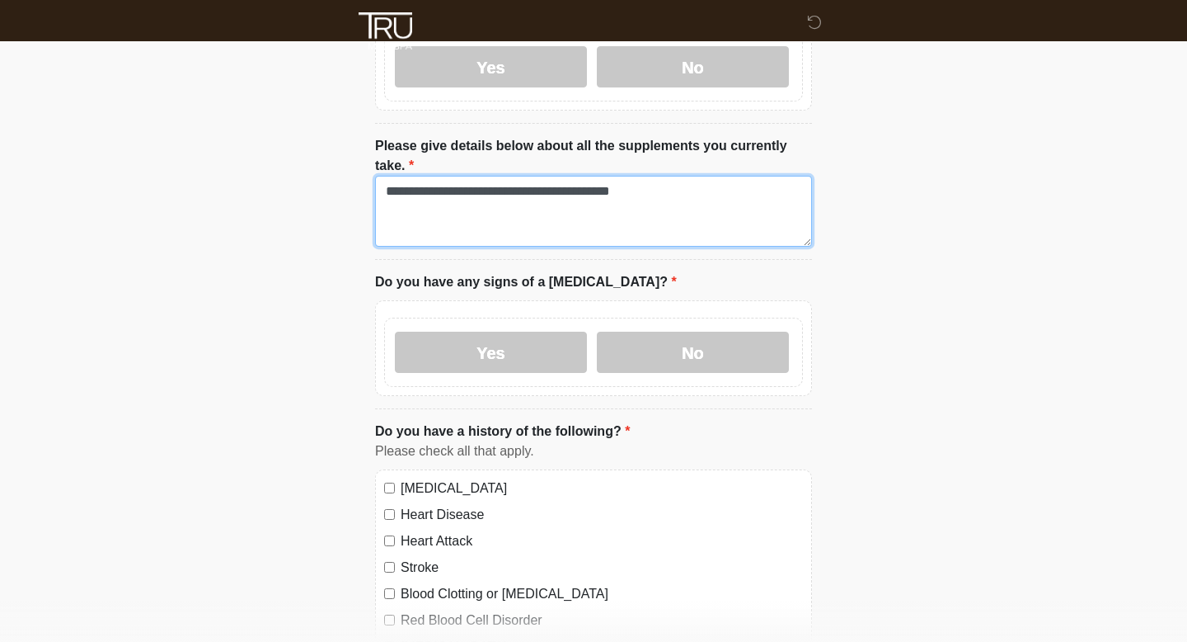
click at [427, 189] on textarea "**********" at bounding box center [593, 211] width 437 height 71
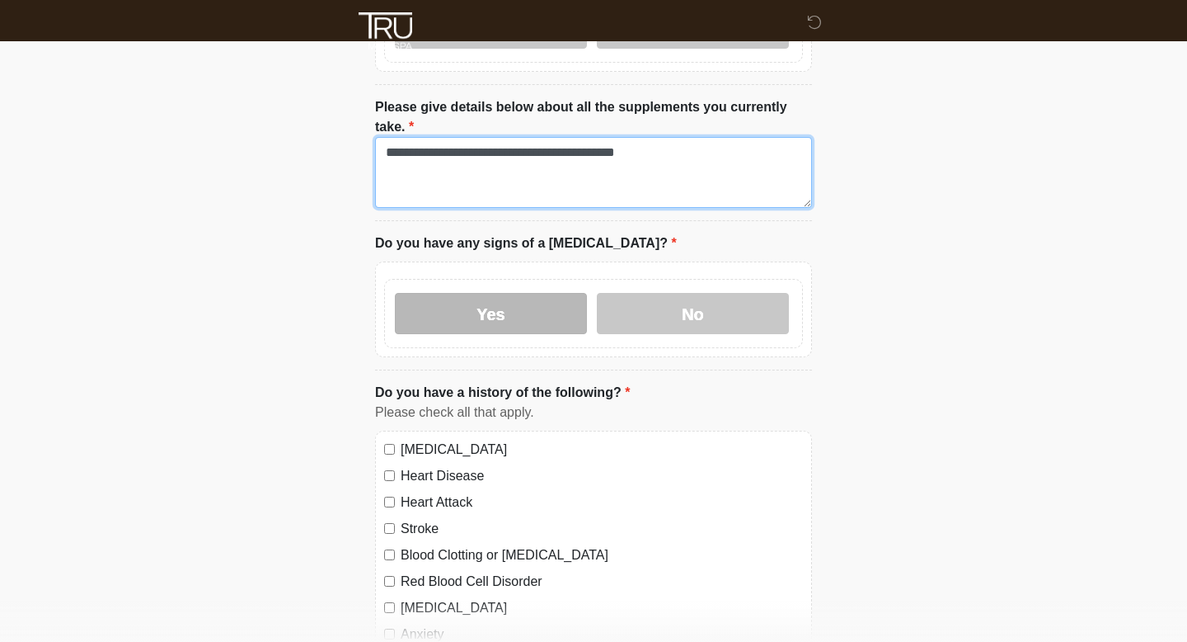
scroll to position [834, 0]
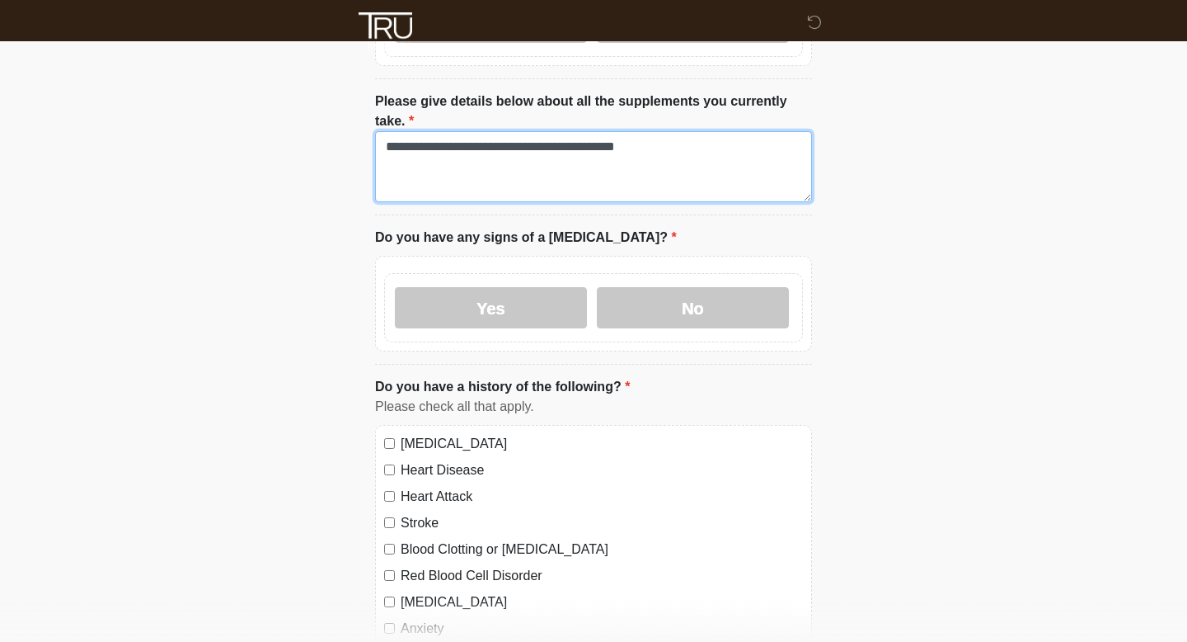
click at [437, 144] on textarea "**********" at bounding box center [593, 166] width 437 height 71
type textarea "**********"
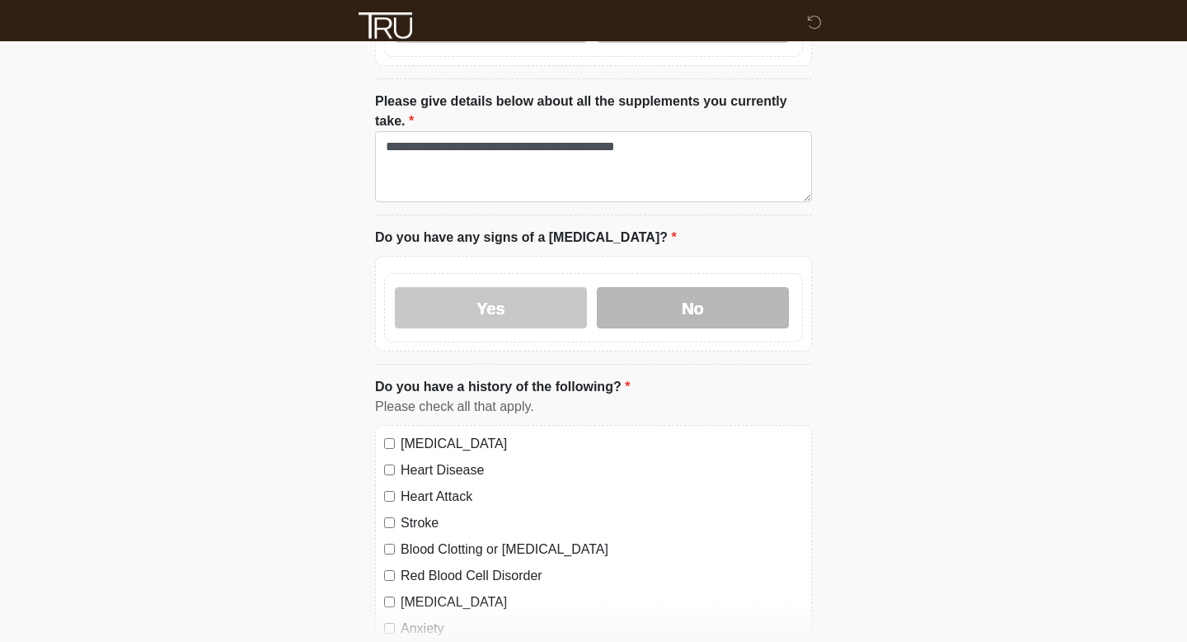
click at [640, 316] on label "No" at bounding box center [693, 307] width 192 height 41
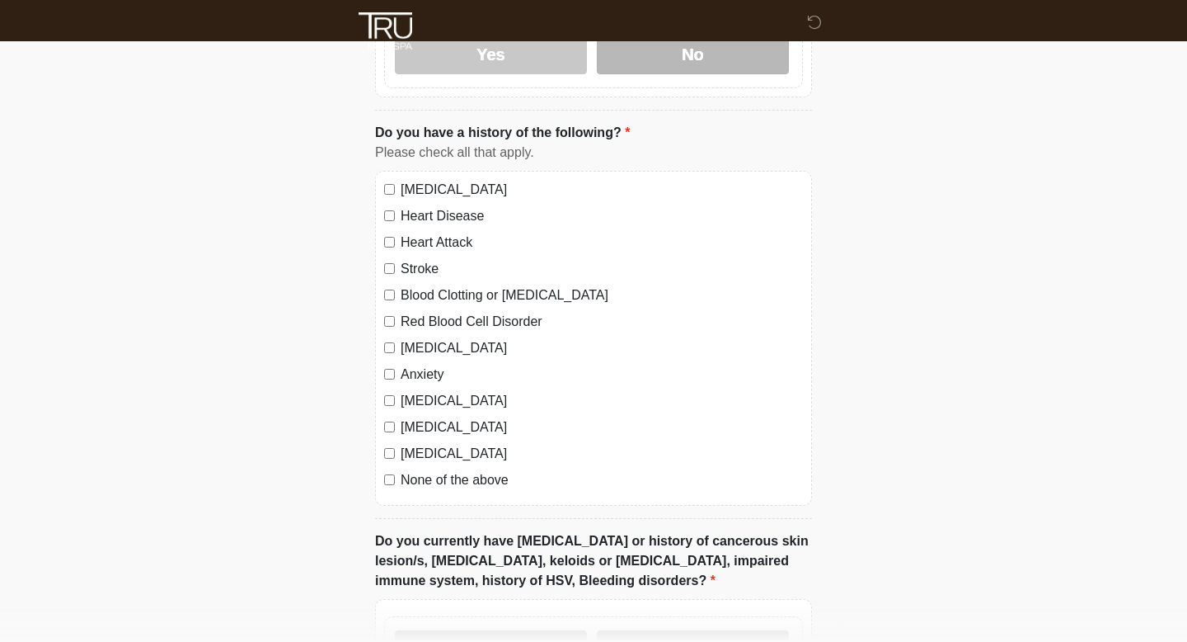
scroll to position [1150, 0]
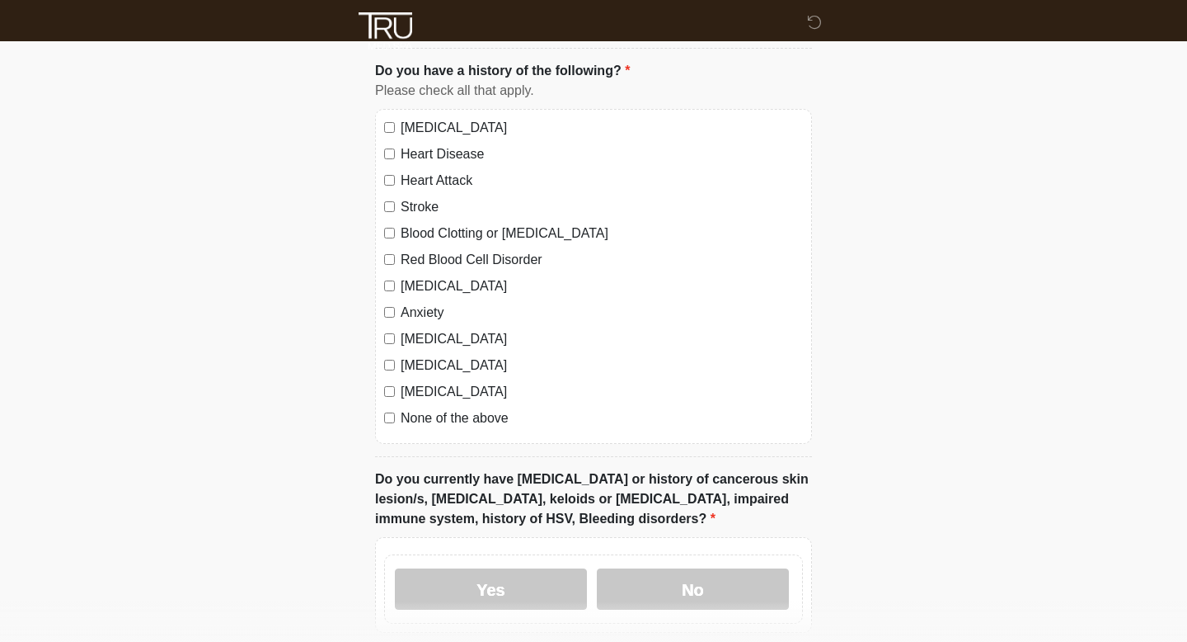
click at [475, 416] on label "None of the above" at bounding box center [602, 418] width 402 height 20
click at [661, 601] on label "No" at bounding box center [693, 588] width 192 height 41
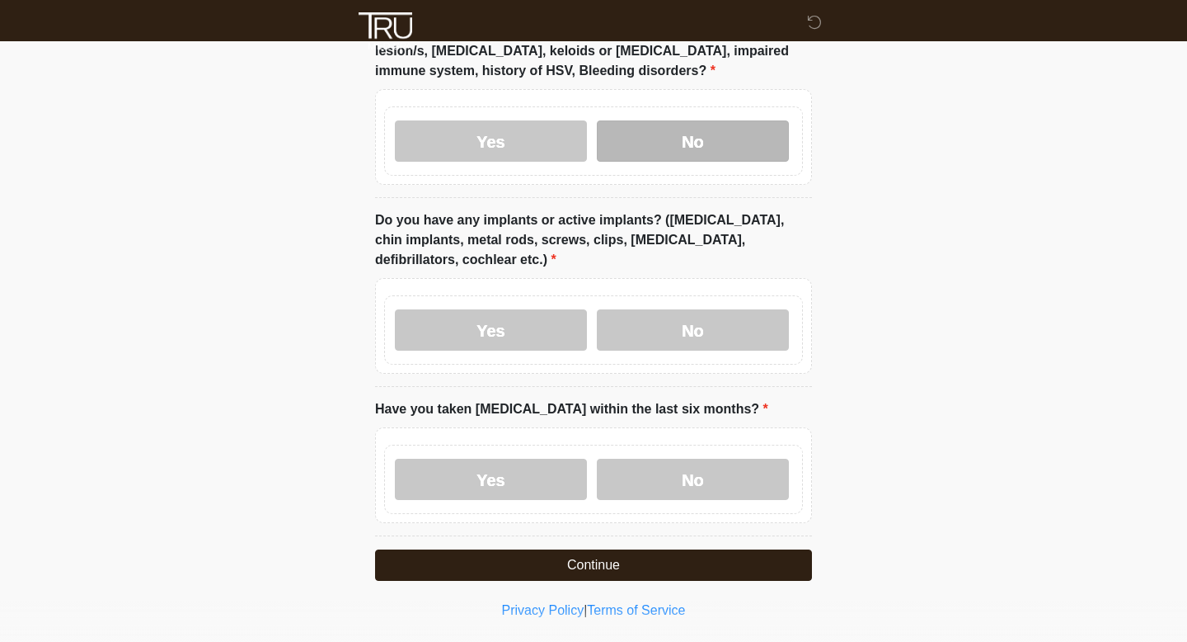
scroll to position [1603, 0]
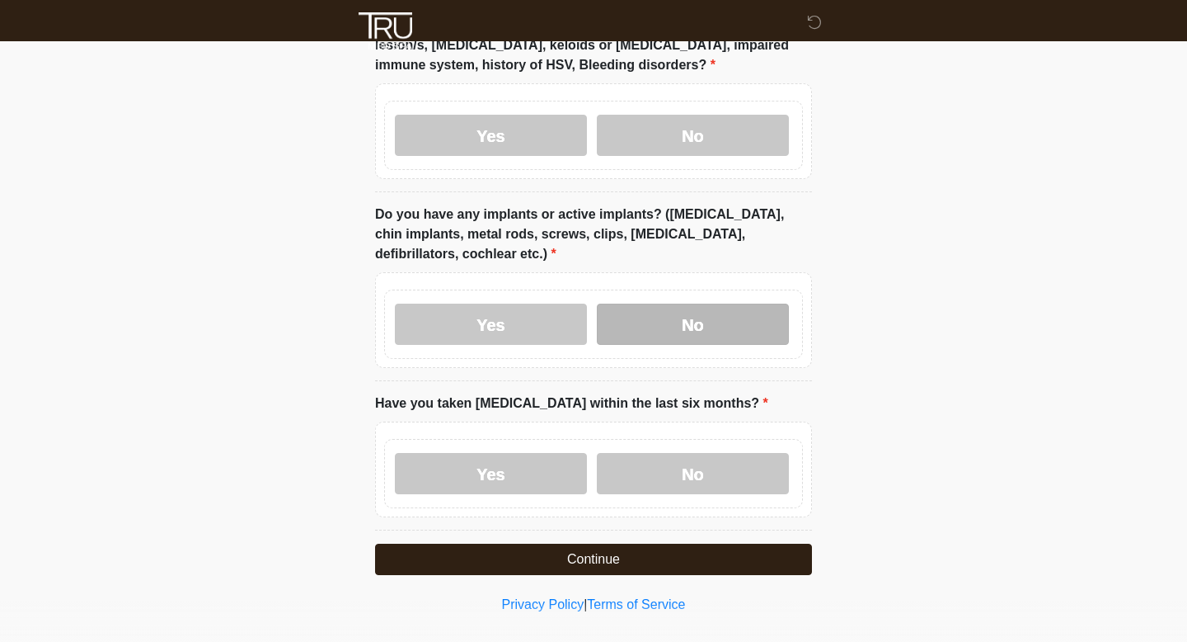
click at [647, 320] on label "No" at bounding box center [693, 323] width 192 height 41
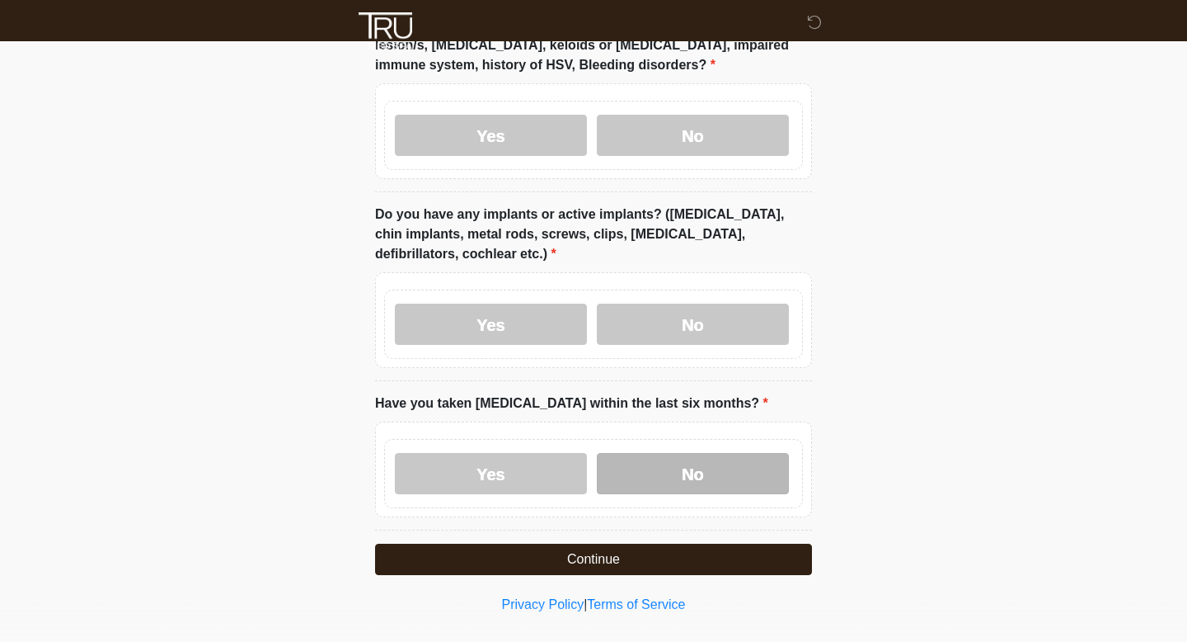
click at [638, 458] on label "No" at bounding box center [693, 473] width 192 height 41
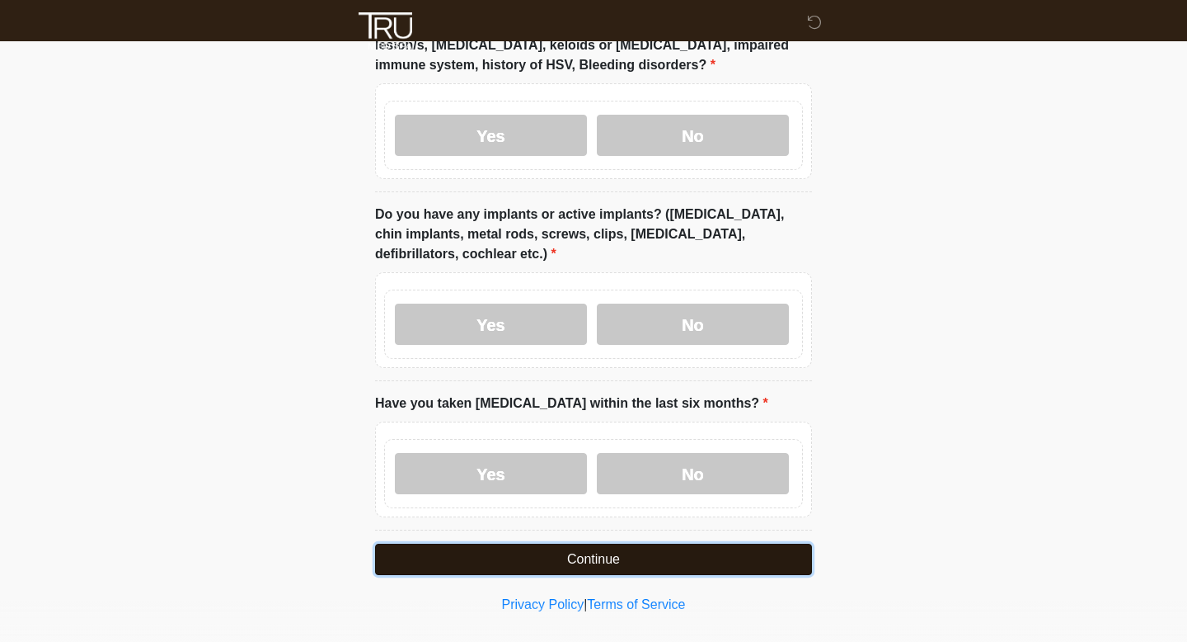
click at [604, 543] on button "Continue" at bounding box center [593, 558] width 437 height 31
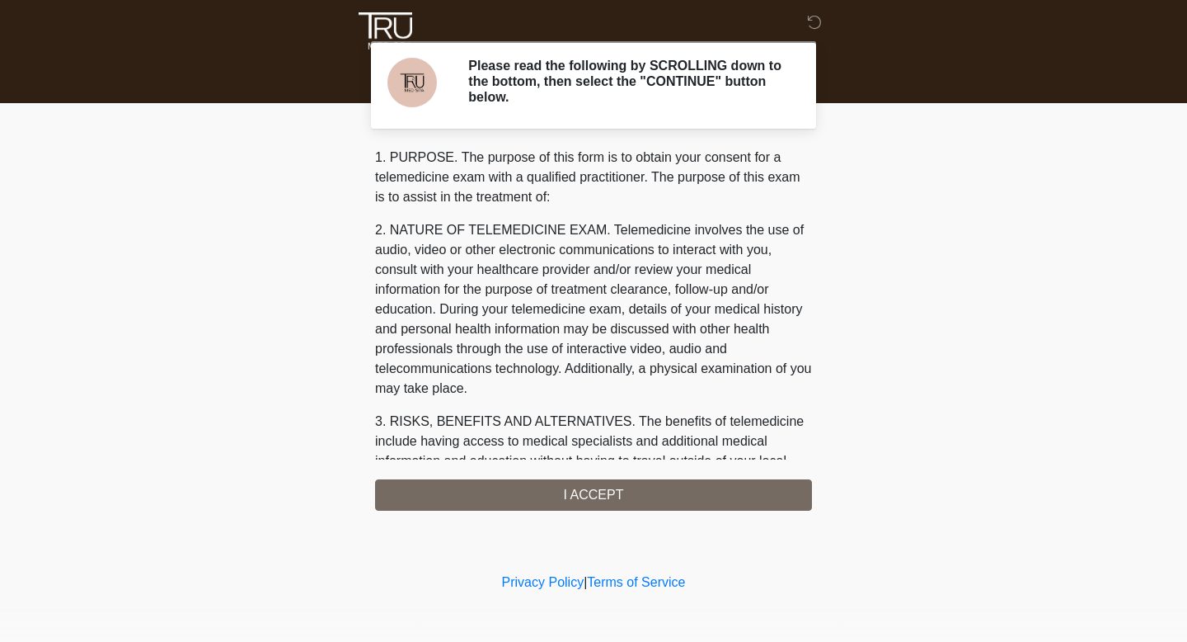
scroll to position [645, 0]
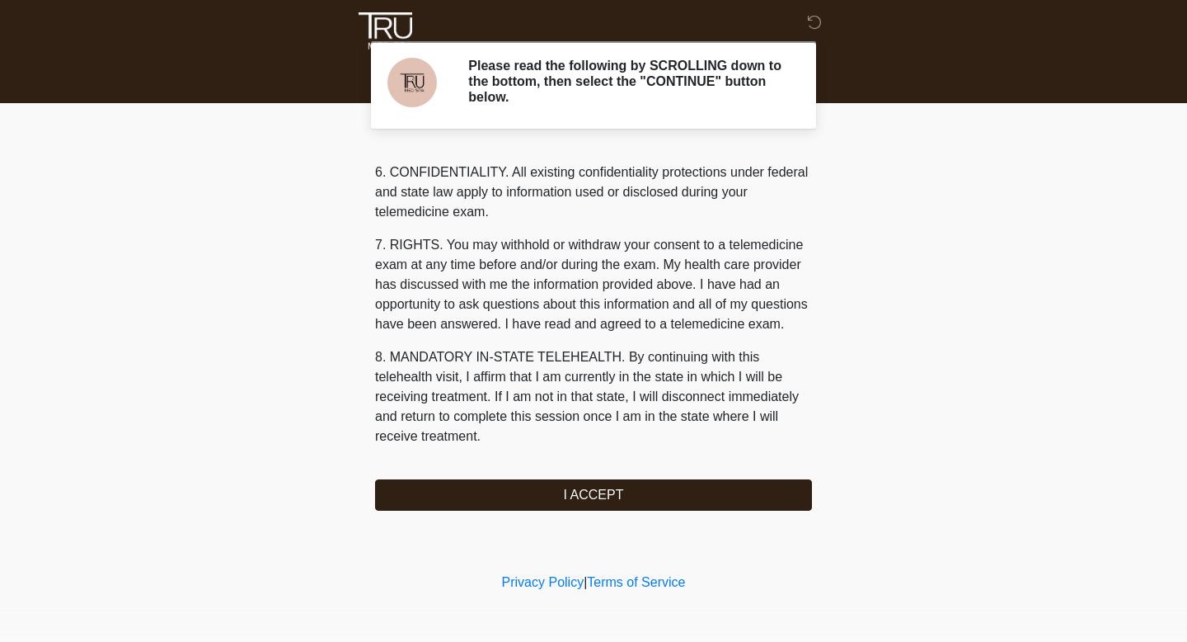
click at [491, 511] on div "‎ ‎ ‎ ‎ Please read the following by SCROLLING down to the bottom, then select …" at bounding box center [593, 284] width 495 height 536
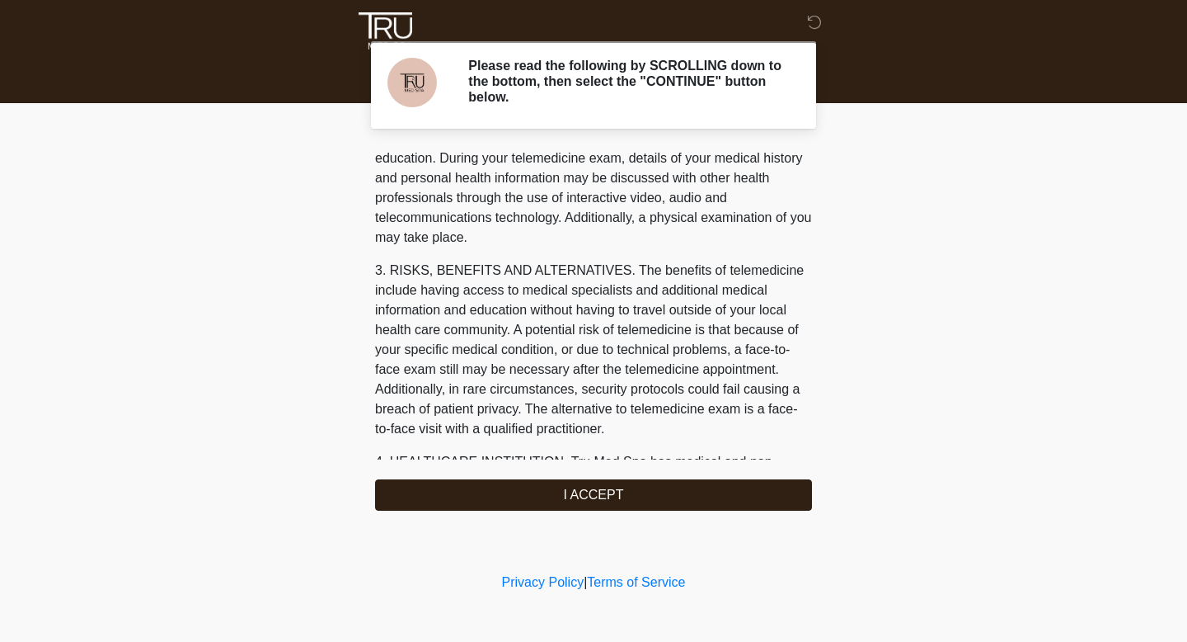
scroll to position [149, 0]
click at [482, 478] on div "1. PURPOSE. The purpose of this form is to obtain your consent for a telemedici…" at bounding box center [593, 329] width 437 height 363
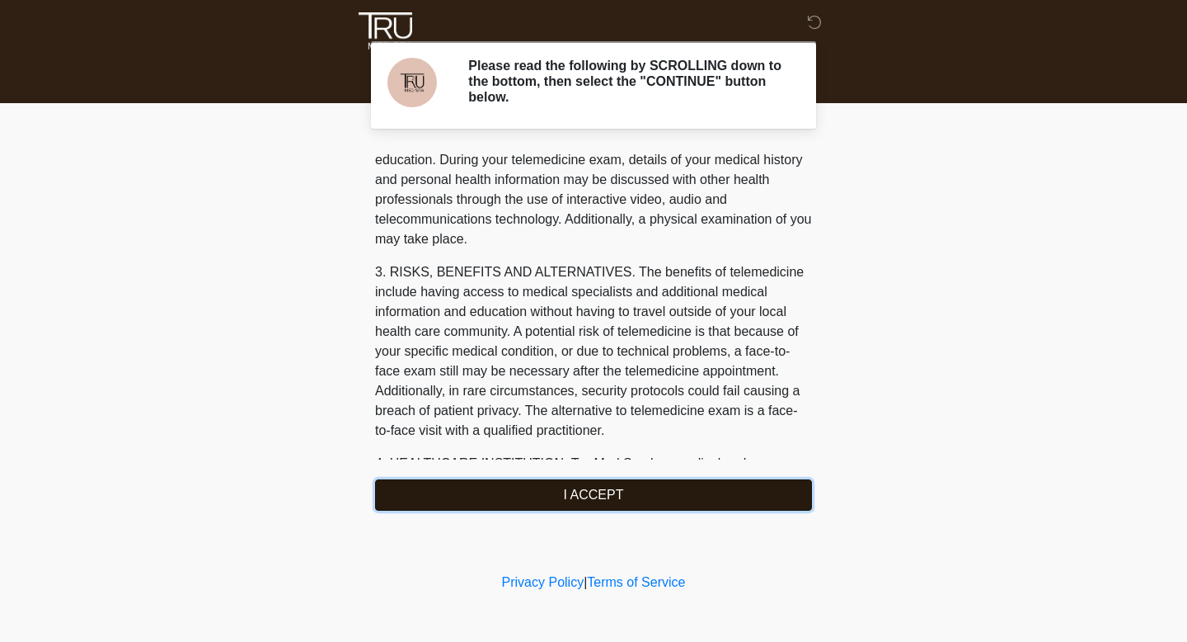
click at [456, 490] on button "I ACCEPT" at bounding box center [593, 494] width 437 height 31
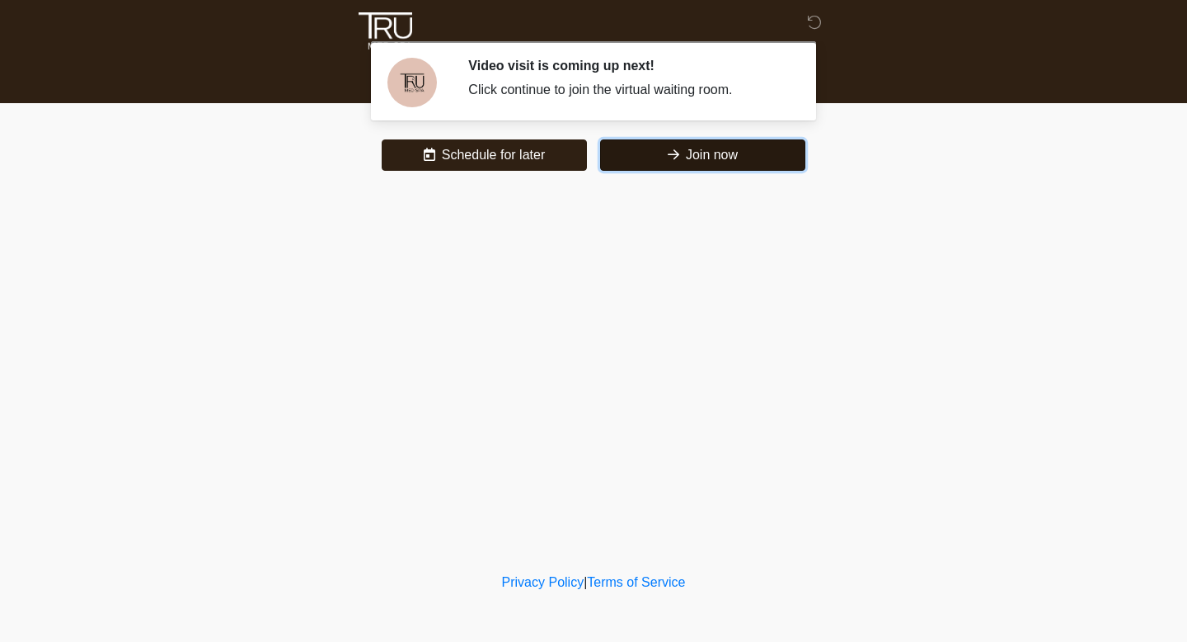
click at [638, 159] on button "Join now" at bounding box center [702, 154] width 205 height 31
